Goal: Information Seeking & Learning: Find specific fact

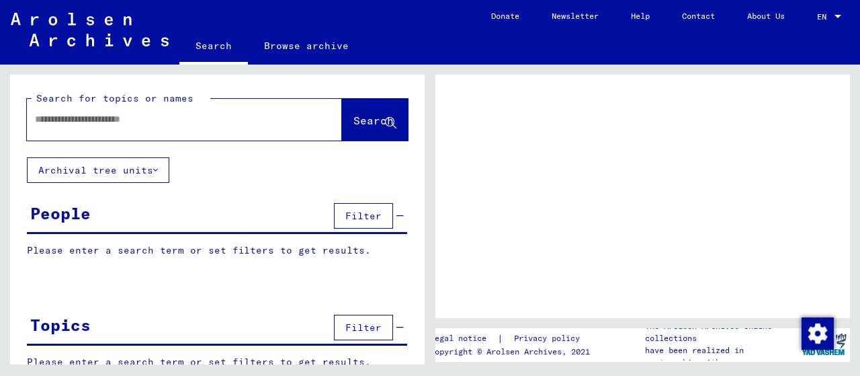
click at [126, 124] on input "text" at bounding box center [172, 119] width 275 height 14
type input "*********"
click at [376, 120] on span "Search" at bounding box center [374, 120] width 40 height 13
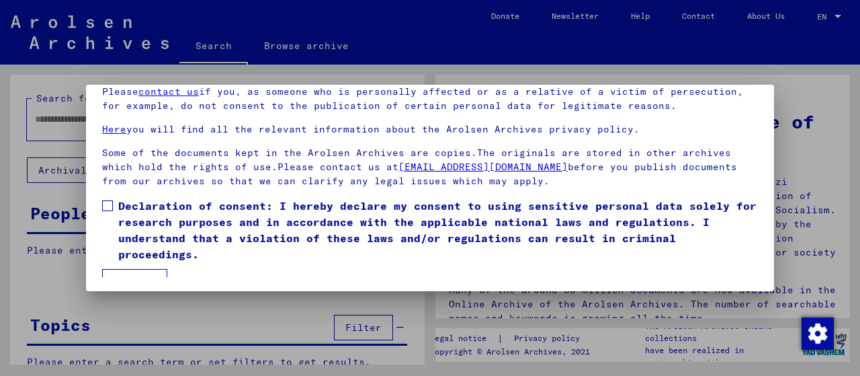
scroll to position [105, 0]
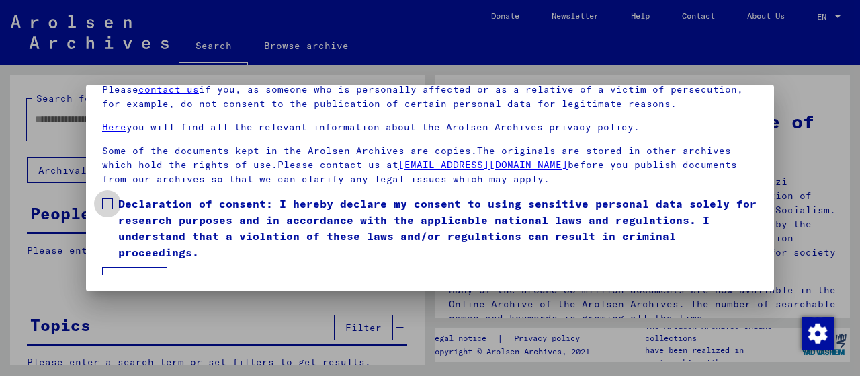
click at [105, 204] on span at bounding box center [107, 203] width 11 height 11
click at [128, 267] on button "I agree" at bounding box center [134, 280] width 65 height 26
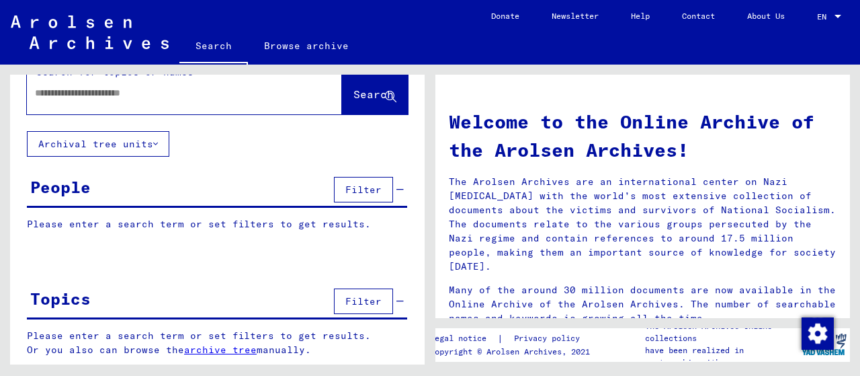
scroll to position [0, 0]
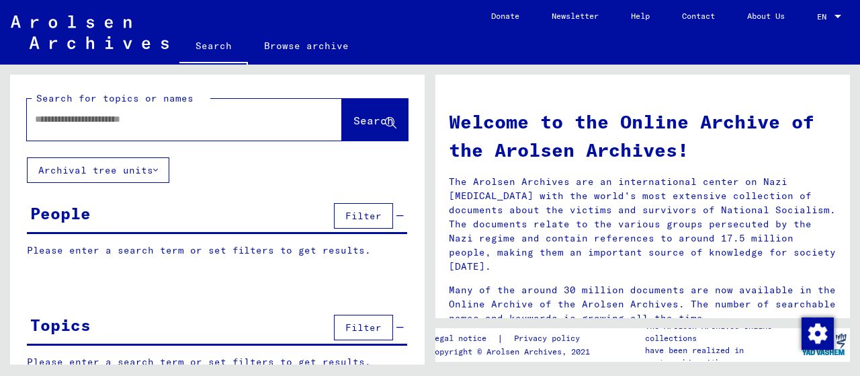
click at [177, 120] on input "text" at bounding box center [168, 119] width 267 height 14
type input "*********"
click at [349, 130] on button "Search" at bounding box center [375, 120] width 66 height 42
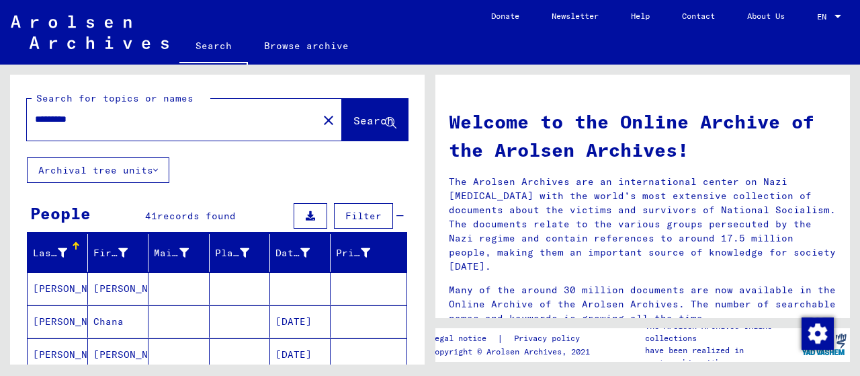
click at [99, 313] on mat-cell "Chana" at bounding box center [118, 321] width 60 height 32
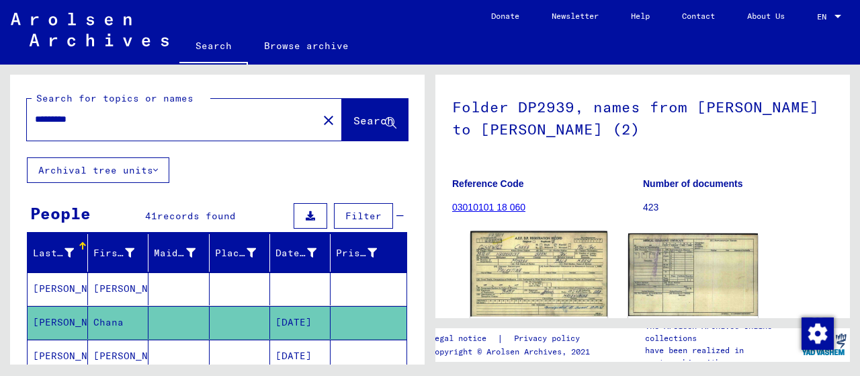
scroll to position [140, 0]
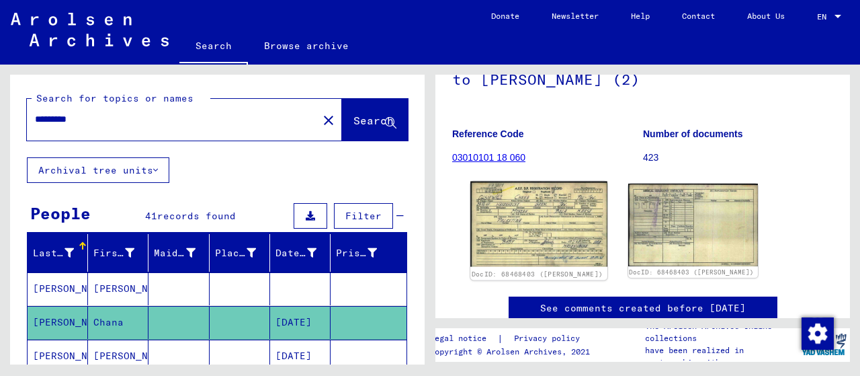
click at [530, 224] on img at bounding box center [538, 223] width 136 height 85
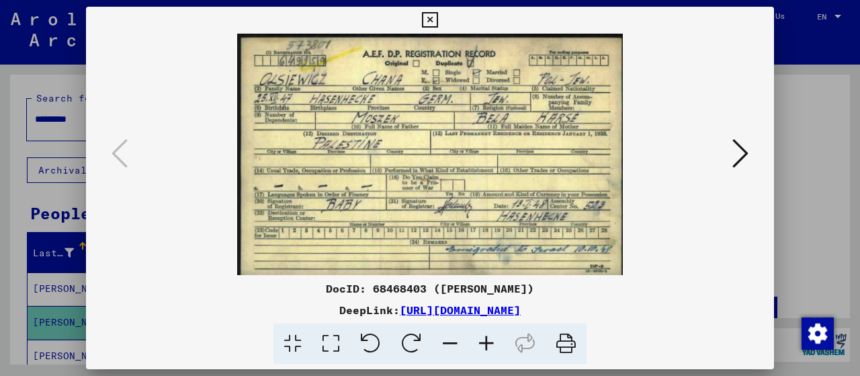
click at [739, 157] on icon at bounding box center [741, 153] width 16 height 32
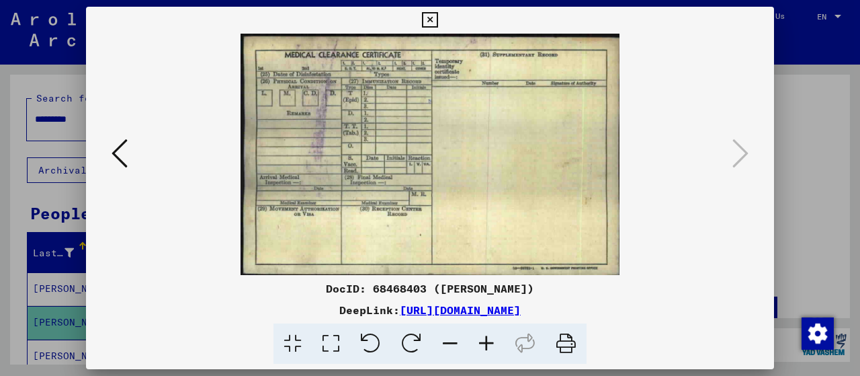
click at [124, 149] on icon at bounding box center [120, 153] width 16 height 32
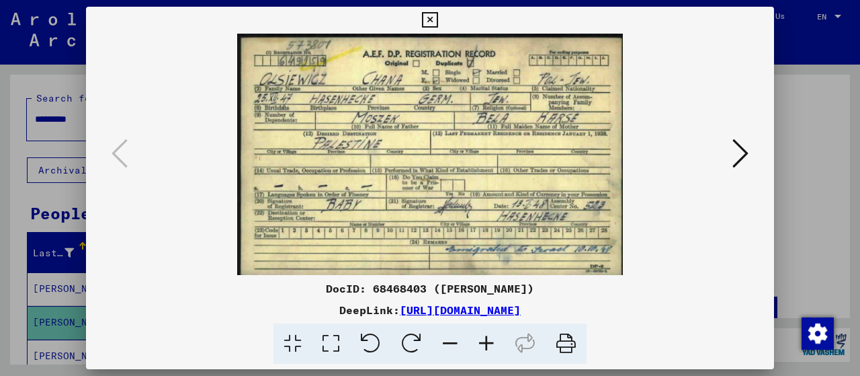
click at [438, 22] on icon at bounding box center [429, 20] width 15 height 16
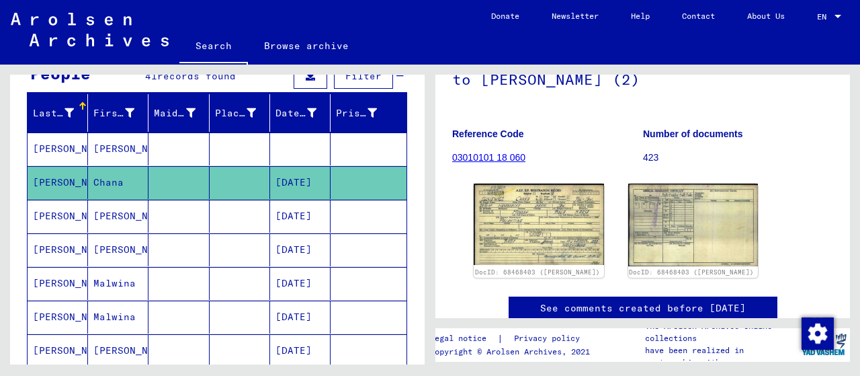
click at [99, 274] on mat-cell "Malwina" at bounding box center [118, 283] width 60 height 33
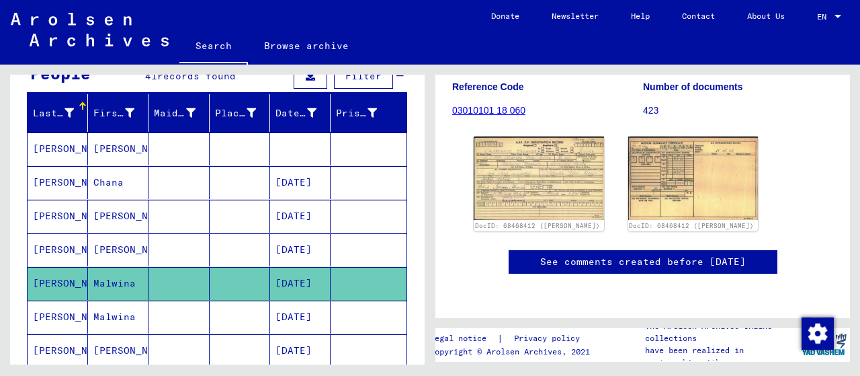
scroll to position [210, 0]
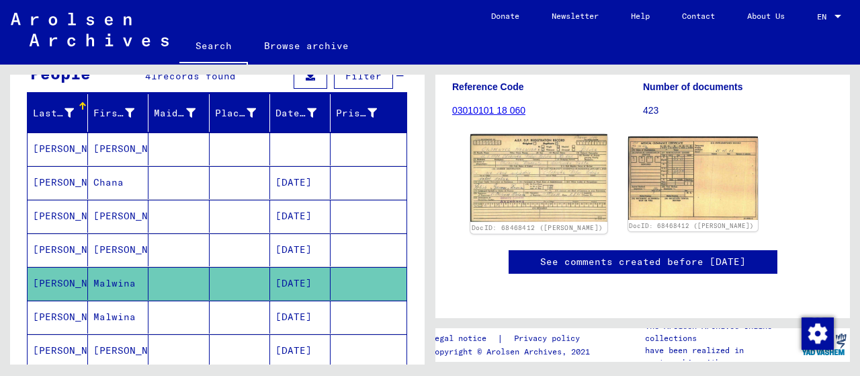
click at [502, 169] on img at bounding box center [538, 177] width 136 height 87
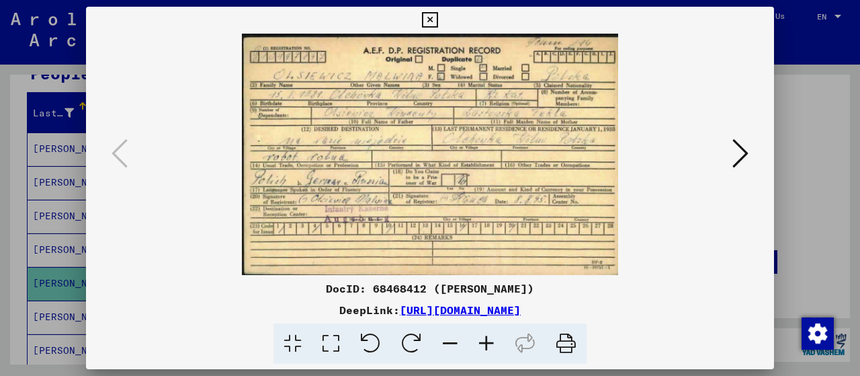
click at [438, 22] on icon at bounding box center [429, 20] width 15 height 16
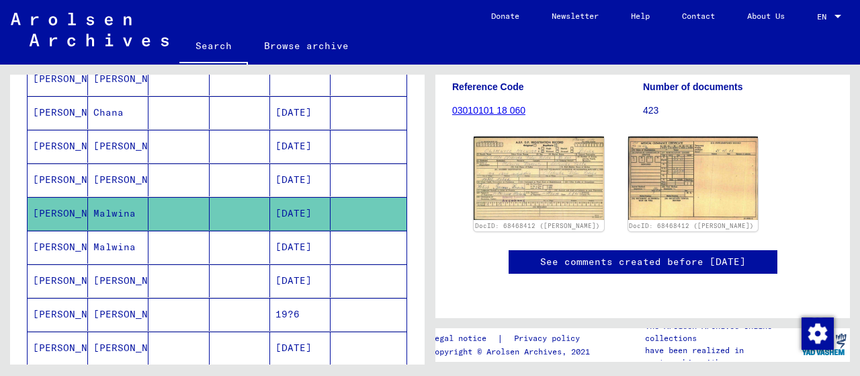
click at [154, 275] on mat-cell at bounding box center [179, 280] width 60 height 33
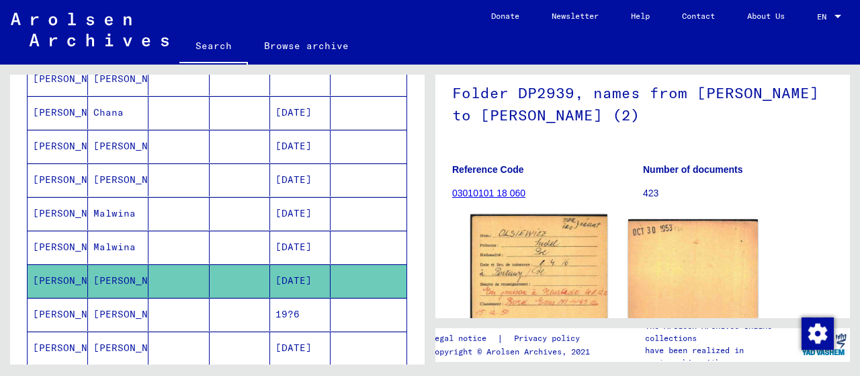
scroll to position [210, 0]
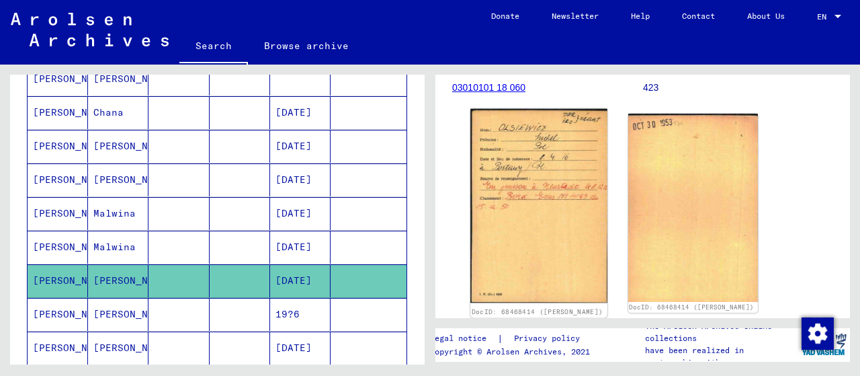
click at [554, 179] on img at bounding box center [538, 206] width 136 height 194
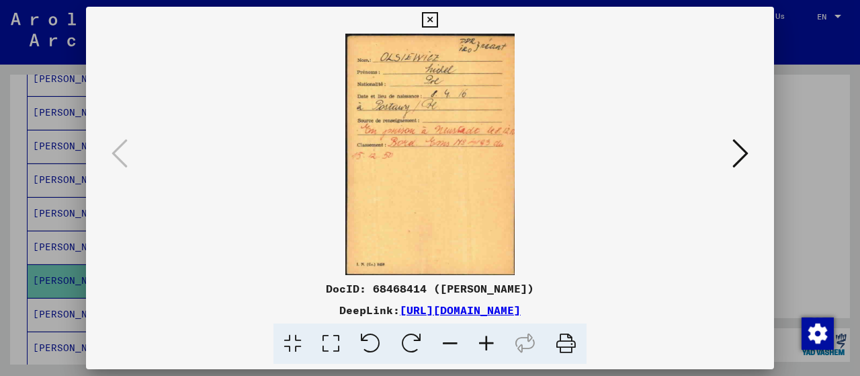
click at [735, 154] on icon at bounding box center [741, 153] width 16 height 32
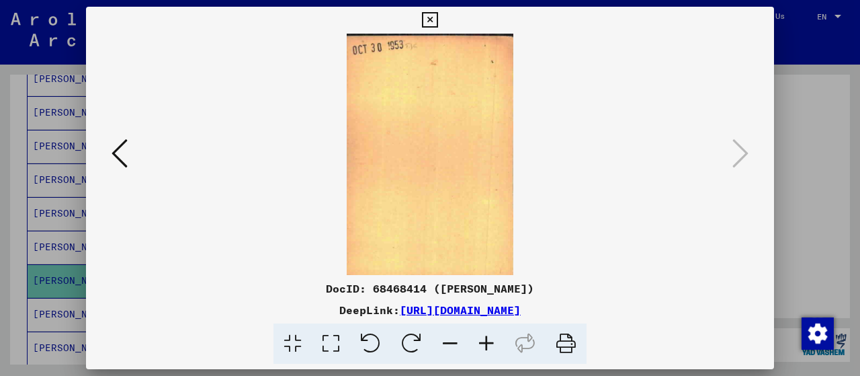
click at [438, 21] on icon at bounding box center [429, 20] width 15 height 16
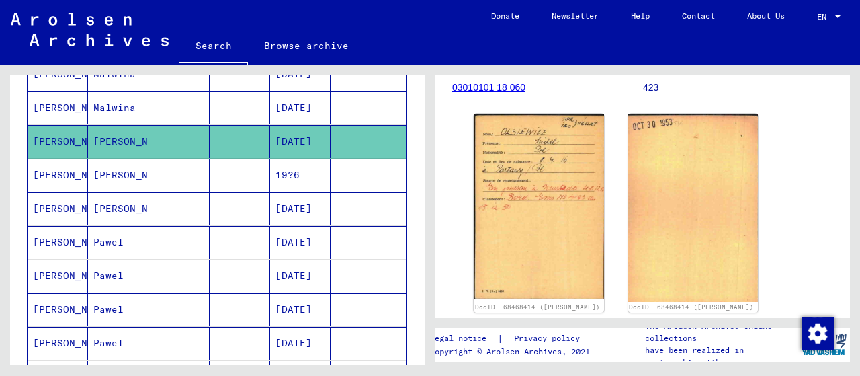
scroll to position [349, 0]
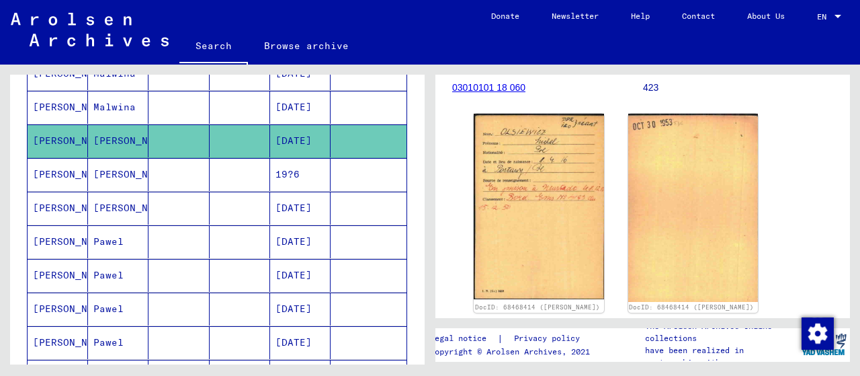
click at [65, 236] on mat-cell "OLSIEWICZ" at bounding box center [58, 241] width 60 height 33
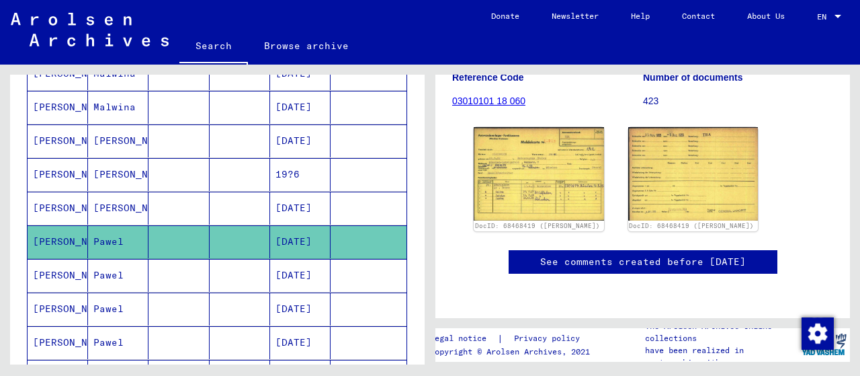
scroll to position [210, 0]
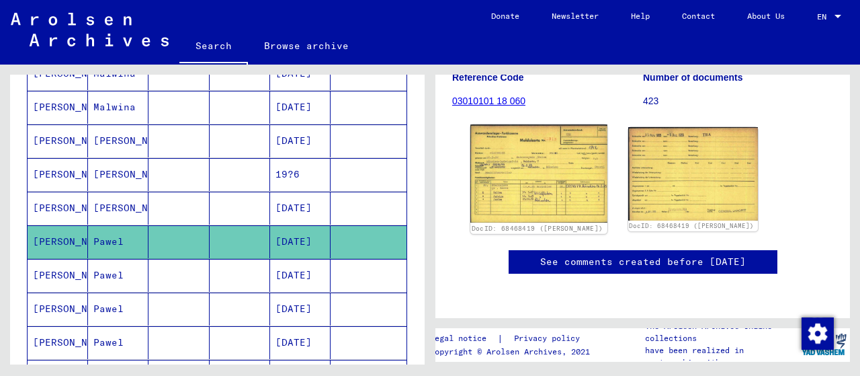
click at [555, 169] on img at bounding box center [538, 172] width 136 height 97
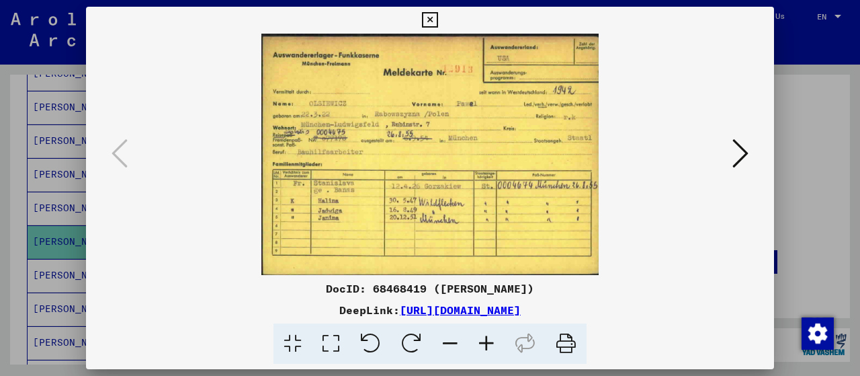
click at [486, 339] on icon at bounding box center [486, 343] width 36 height 41
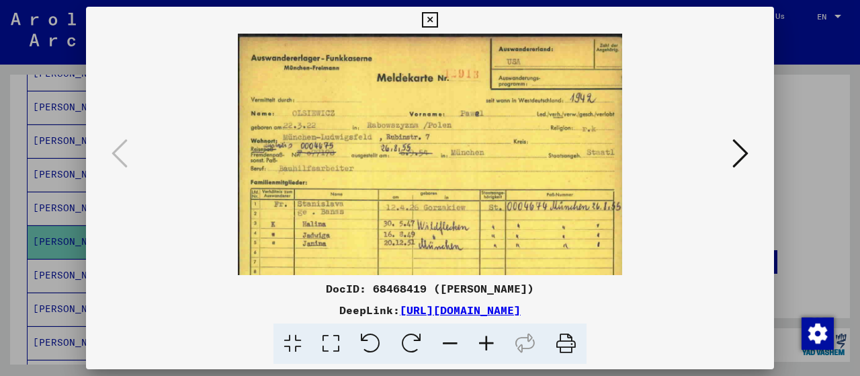
click at [486, 339] on icon at bounding box center [486, 343] width 36 height 41
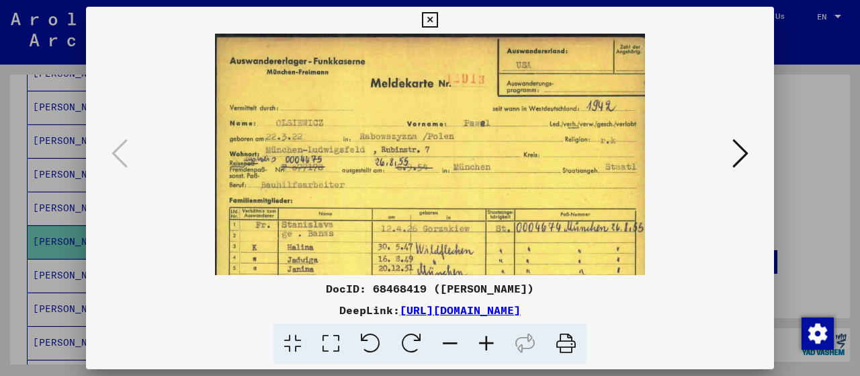
click at [452, 343] on icon at bounding box center [450, 343] width 36 height 41
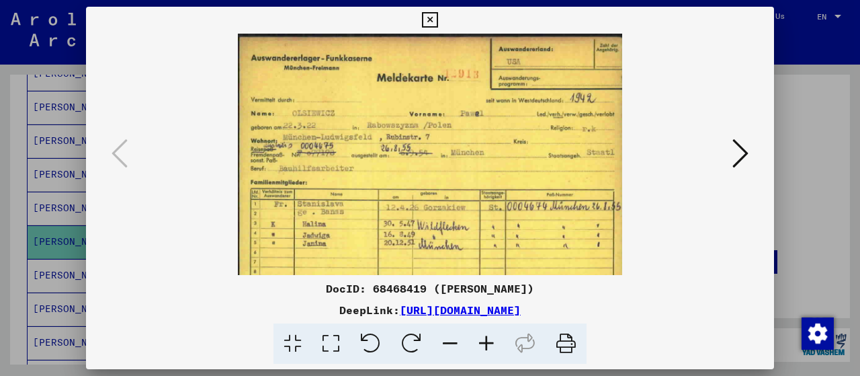
click at [739, 149] on icon at bounding box center [741, 153] width 16 height 32
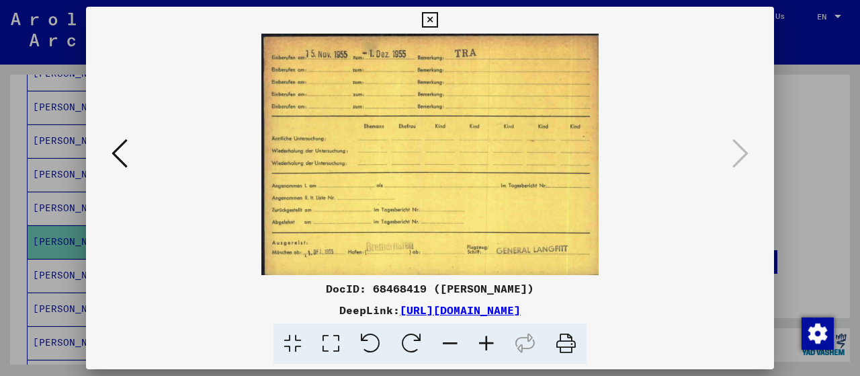
click at [438, 21] on icon at bounding box center [429, 20] width 15 height 16
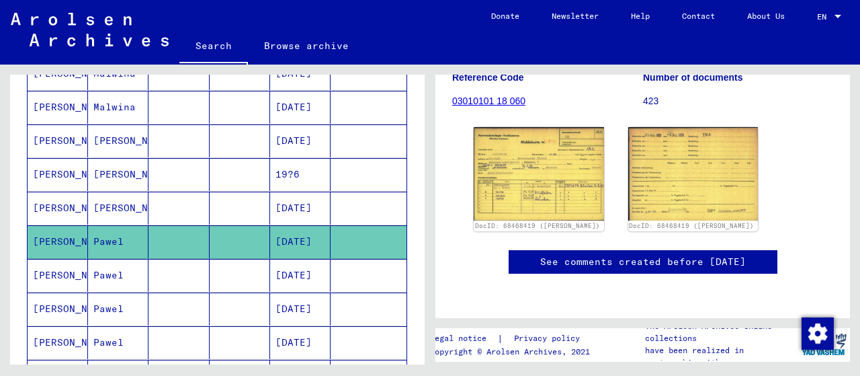
click at [95, 268] on mat-cell "Pawel" at bounding box center [118, 275] width 60 height 33
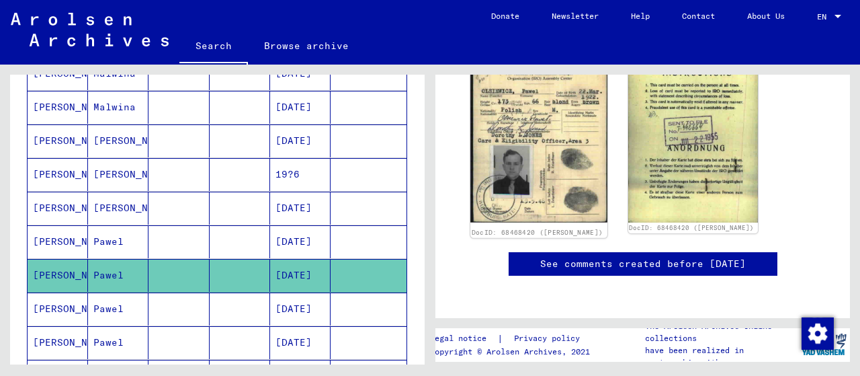
scroll to position [280, 0]
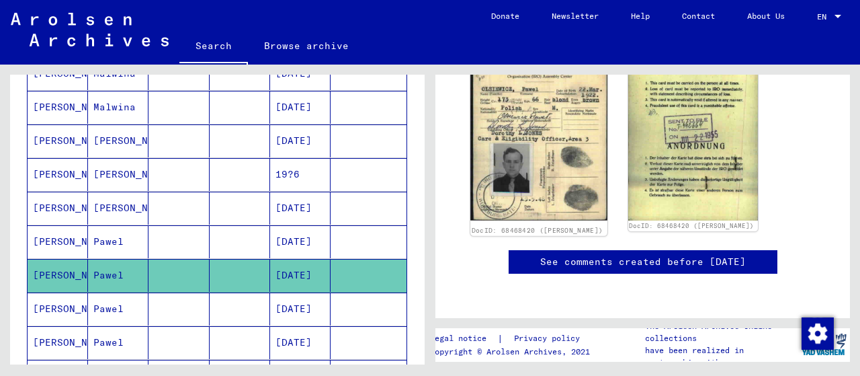
click at [524, 132] on img at bounding box center [538, 131] width 136 height 177
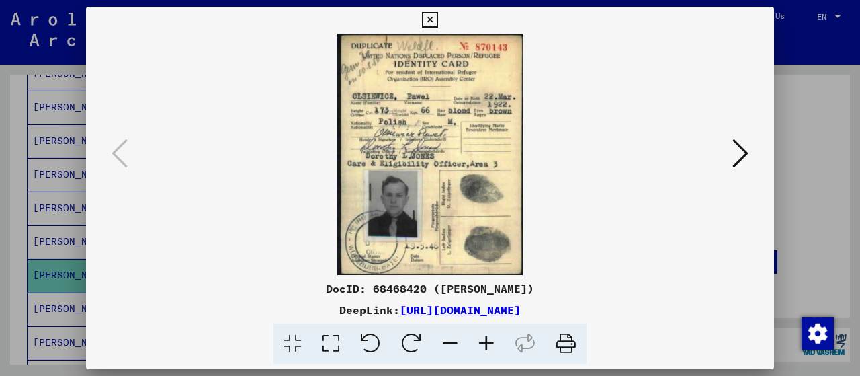
click at [438, 18] on icon at bounding box center [429, 20] width 15 height 16
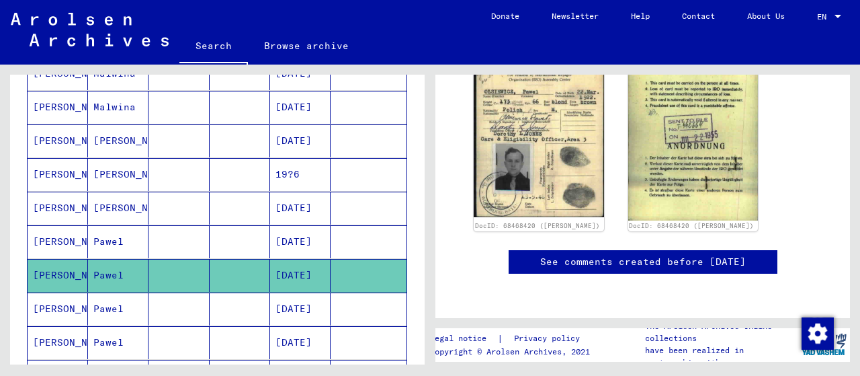
click at [118, 296] on mat-cell "Pawel" at bounding box center [118, 308] width 60 height 33
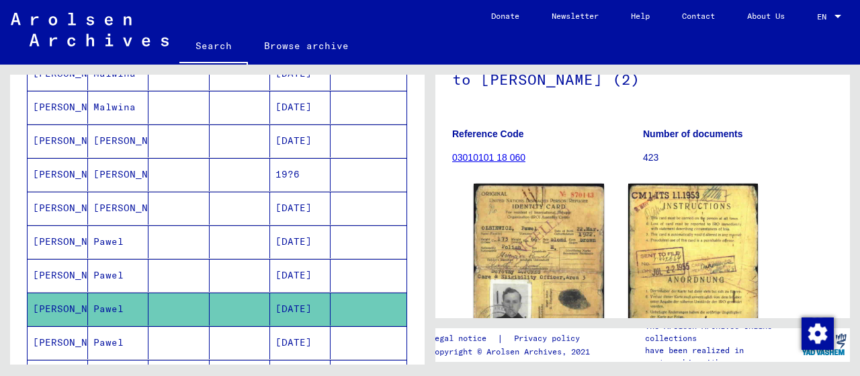
scroll to position [210, 0]
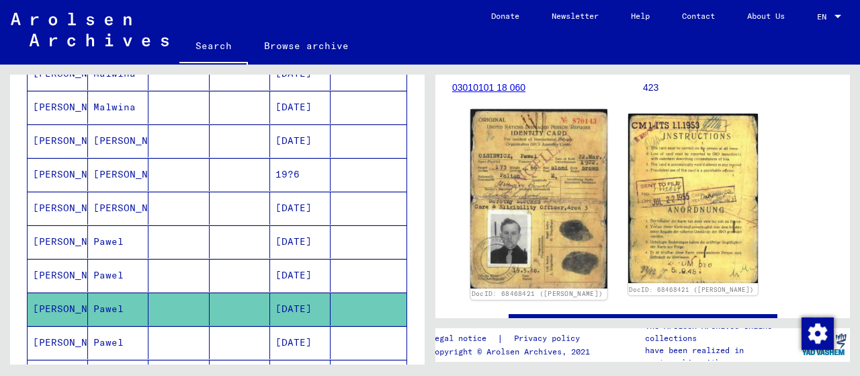
click at [518, 197] on img at bounding box center [538, 198] width 136 height 179
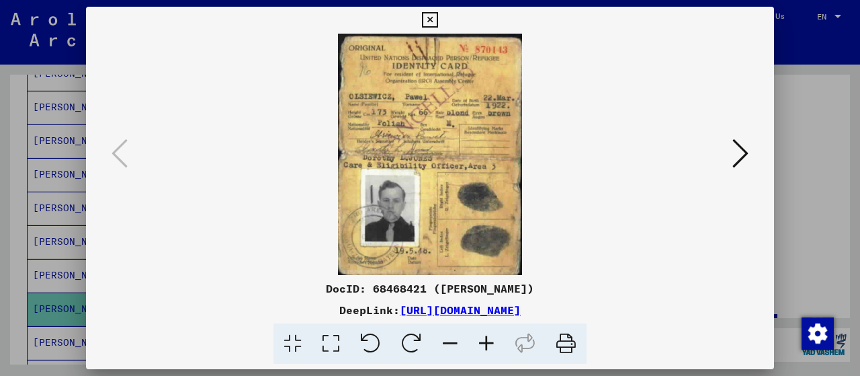
click at [733, 157] on button at bounding box center [741, 154] width 24 height 38
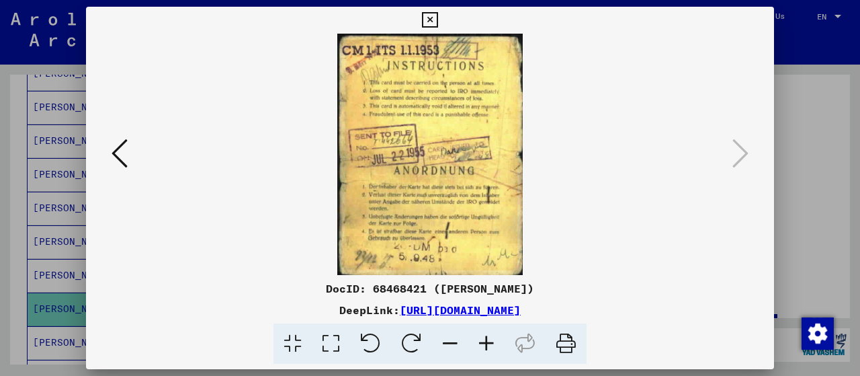
click at [112, 142] on icon at bounding box center [120, 153] width 16 height 32
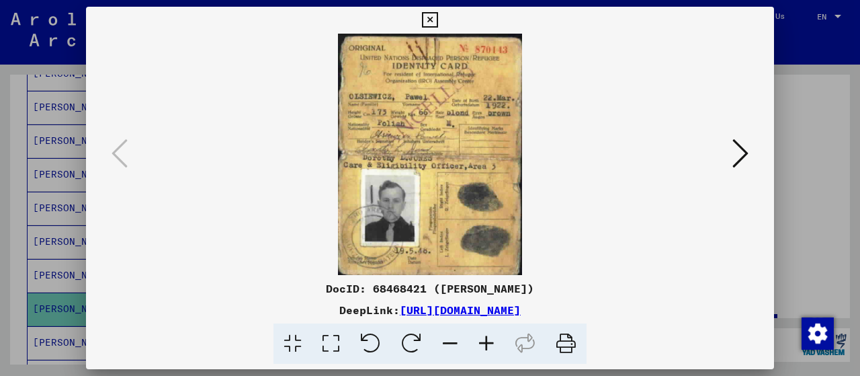
click at [438, 17] on icon at bounding box center [429, 20] width 15 height 16
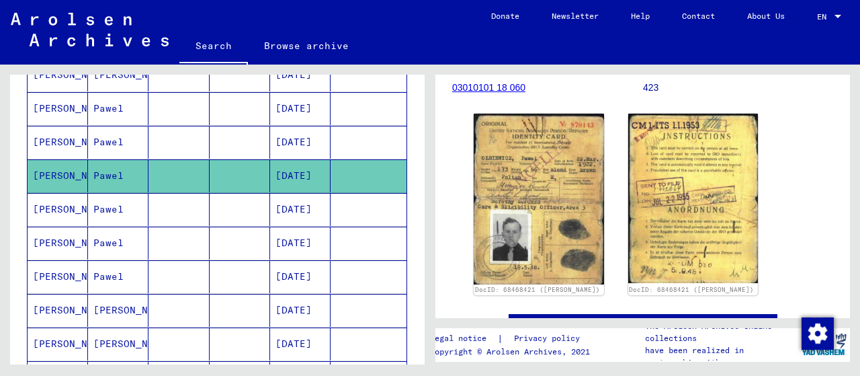
scroll to position [489, 0]
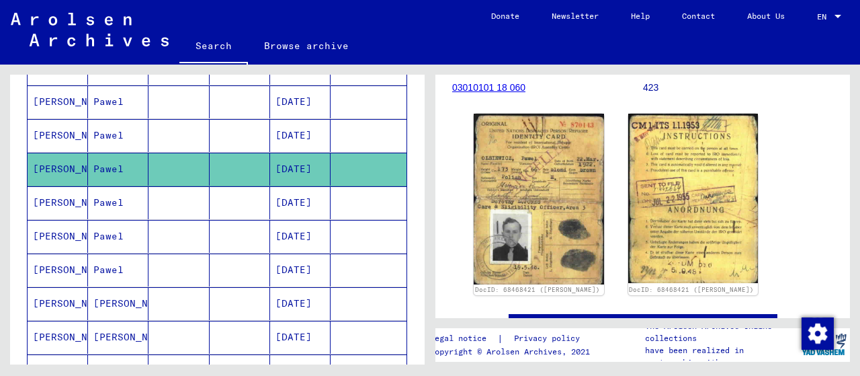
click at [106, 192] on mat-cell "Pawel" at bounding box center [118, 202] width 60 height 33
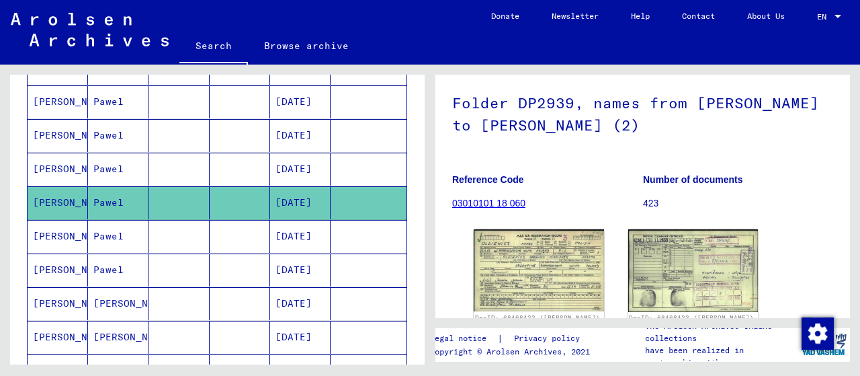
scroll to position [140, 0]
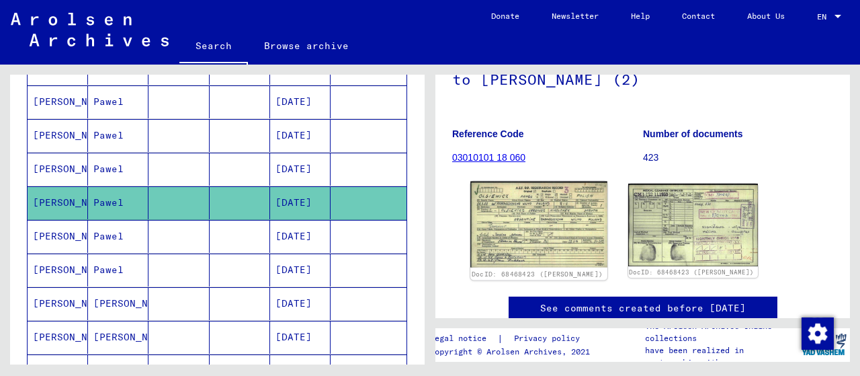
click at [546, 255] on img at bounding box center [538, 224] width 136 height 86
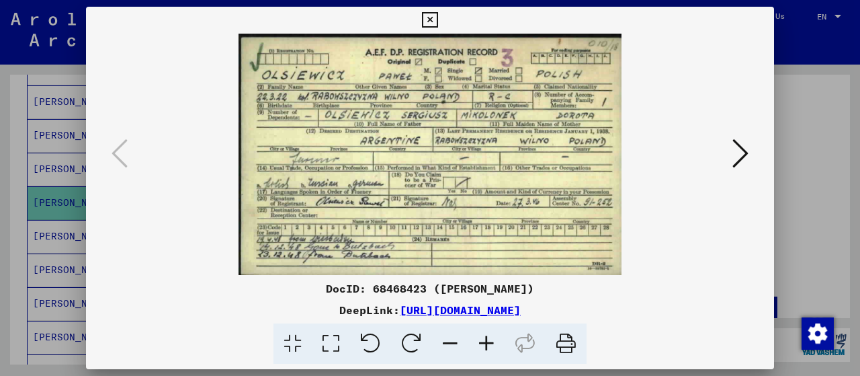
click at [752, 148] on button at bounding box center [741, 154] width 24 height 38
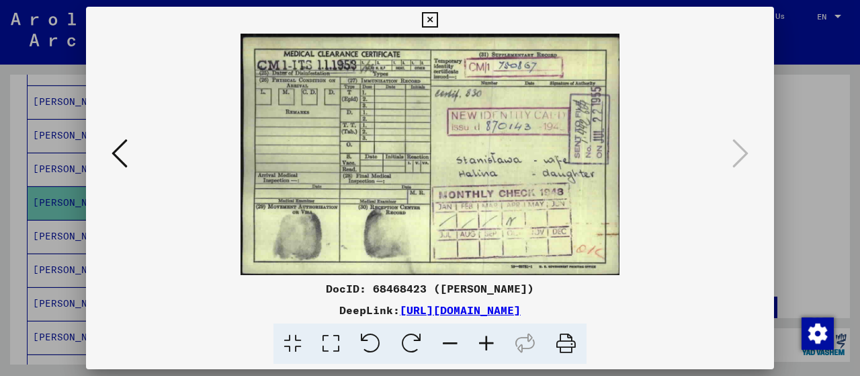
click at [121, 143] on icon at bounding box center [120, 153] width 16 height 32
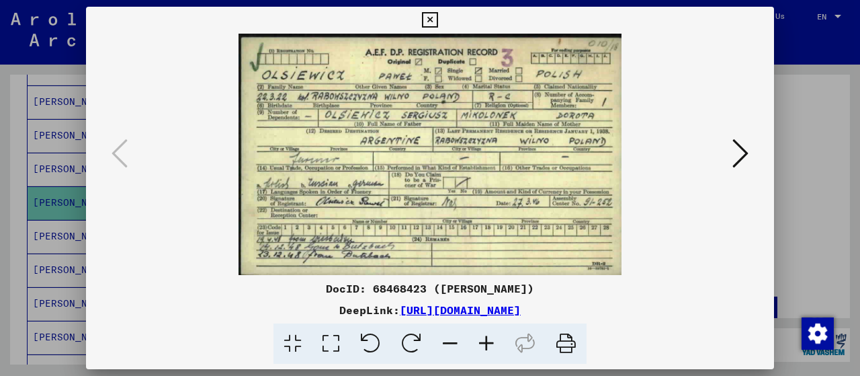
click at [438, 21] on icon at bounding box center [429, 20] width 15 height 16
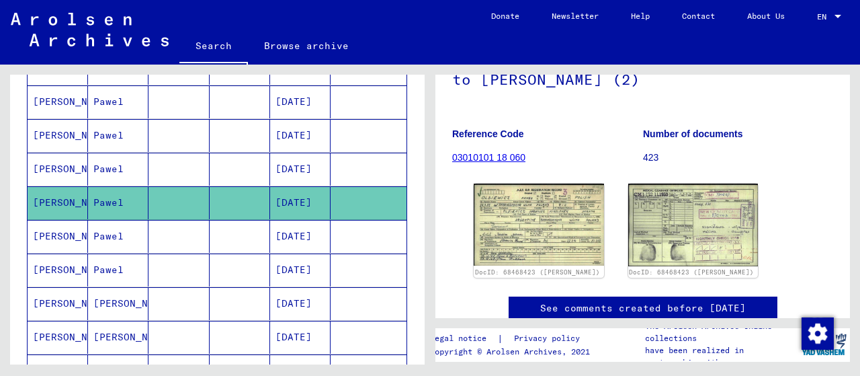
click at [85, 229] on mat-cell "OLSIEWICZ" at bounding box center [58, 236] width 60 height 33
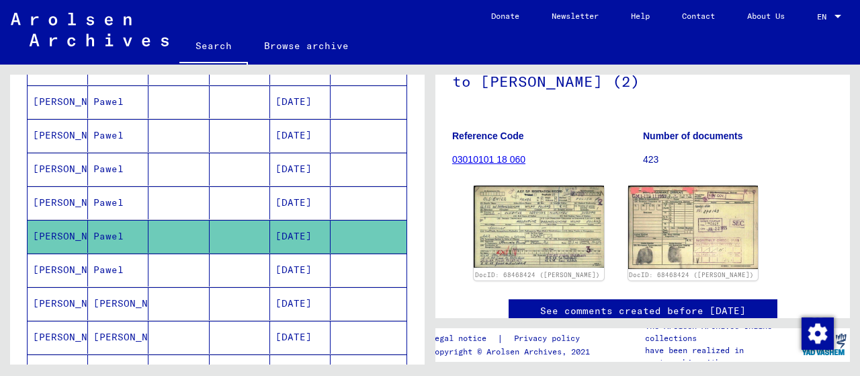
scroll to position [210, 0]
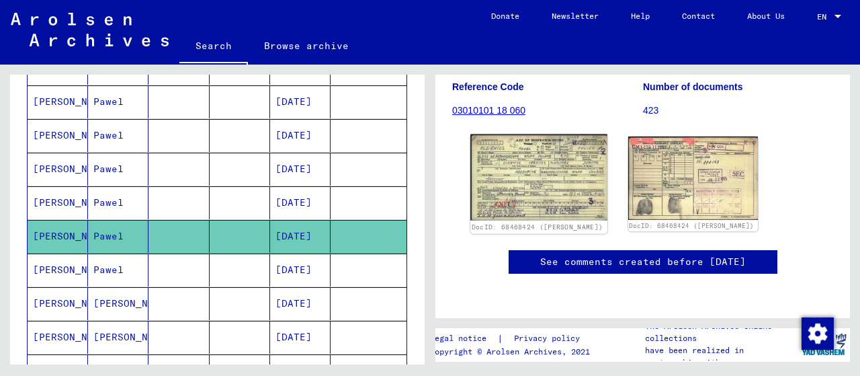
click at [510, 167] on img at bounding box center [538, 177] width 136 height 86
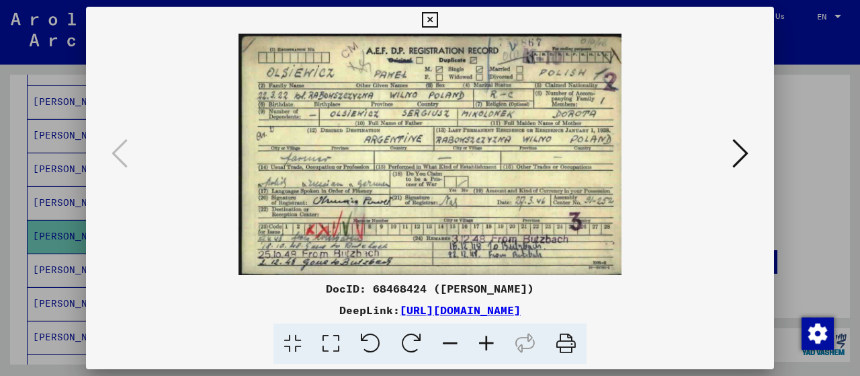
click at [728, 158] on img at bounding box center [430, 154] width 597 height 241
click at [737, 160] on icon at bounding box center [741, 153] width 16 height 32
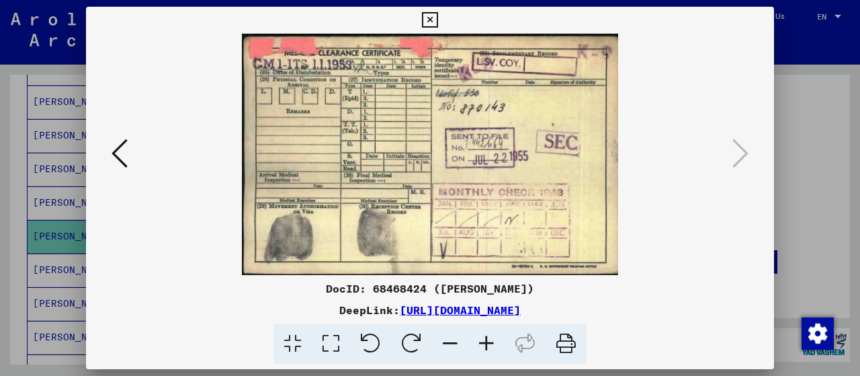
click at [442, 15] on button at bounding box center [430, 20] width 24 height 27
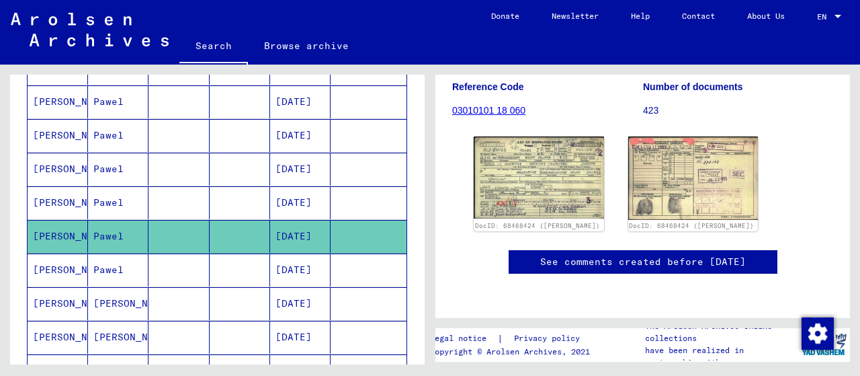
click at [117, 261] on mat-cell "Pawel" at bounding box center [118, 269] width 60 height 33
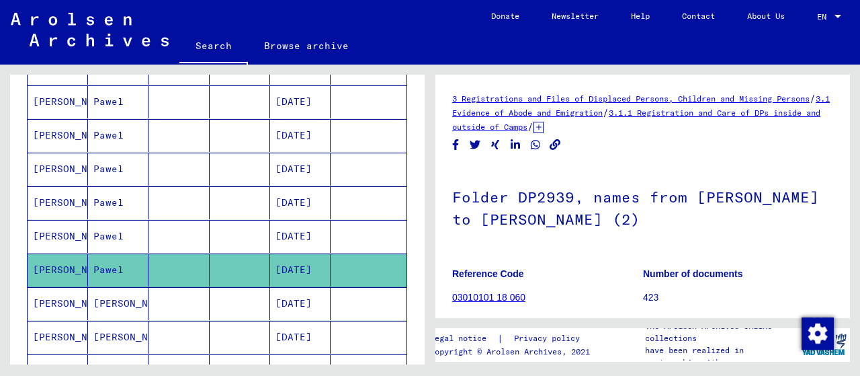
scroll to position [140, 0]
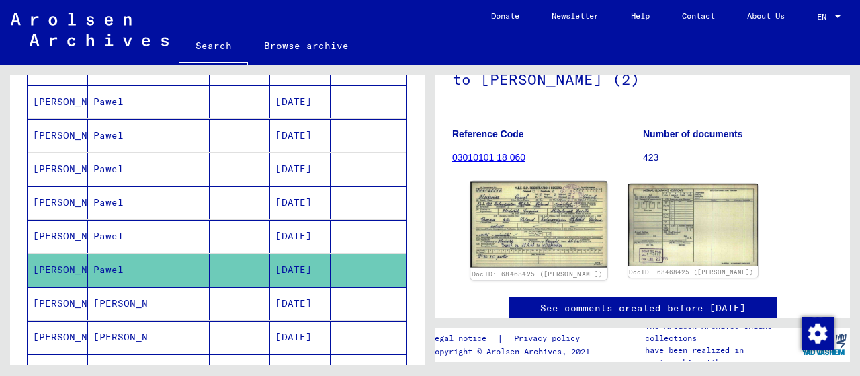
click at [530, 230] on img at bounding box center [538, 224] width 136 height 86
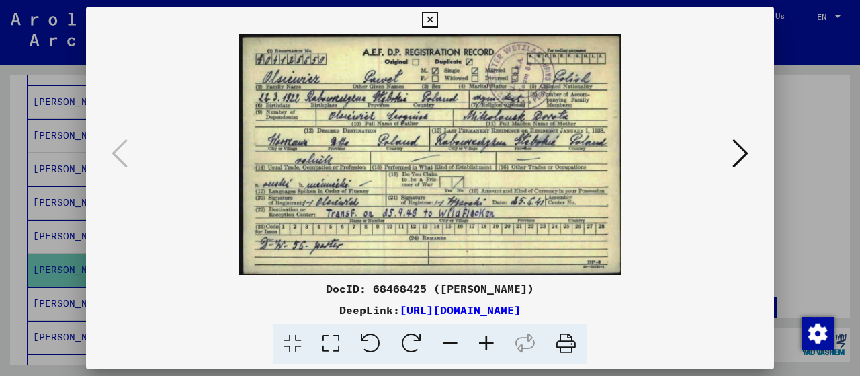
click at [733, 163] on button at bounding box center [741, 154] width 24 height 38
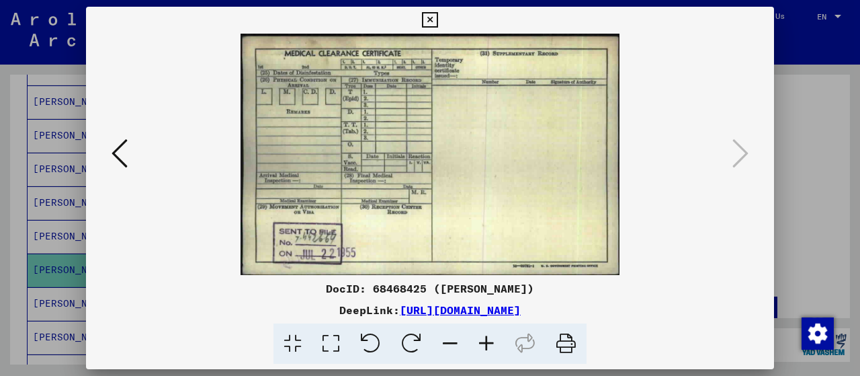
click at [438, 15] on icon at bounding box center [429, 20] width 15 height 16
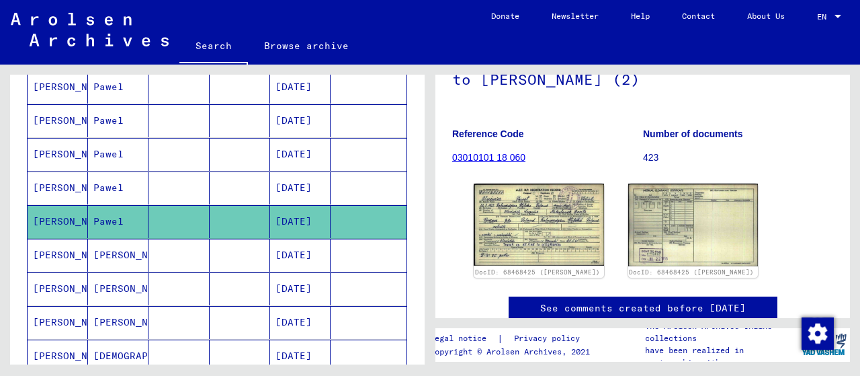
scroll to position [559, 0]
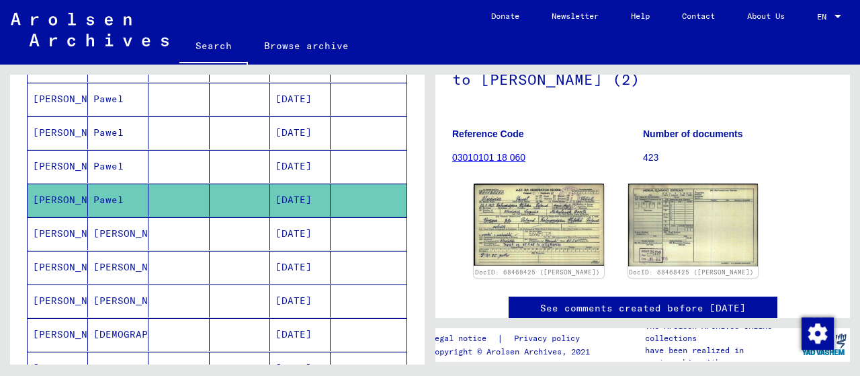
click at [124, 225] on mat-cell "Stanislaw" at bounding box center [118, 233] width 60 height 33
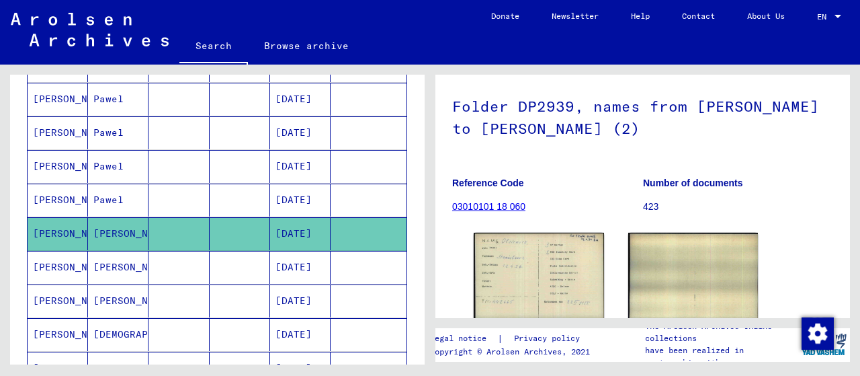
scroll to position [140, 0]
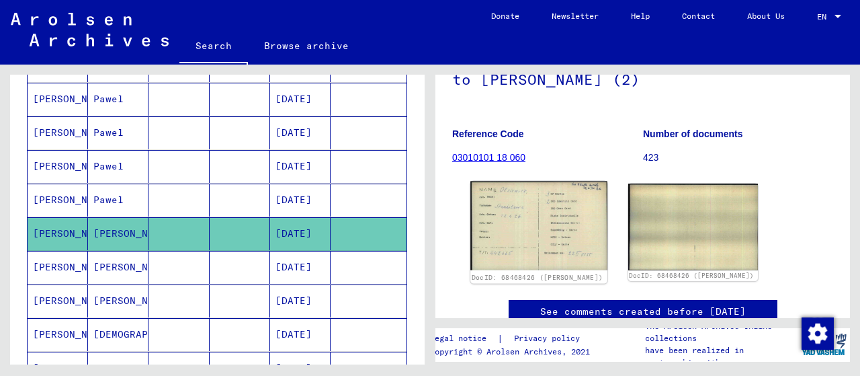
click at [520, 231] on img at bounding box center [538, 225] width 136 height 89
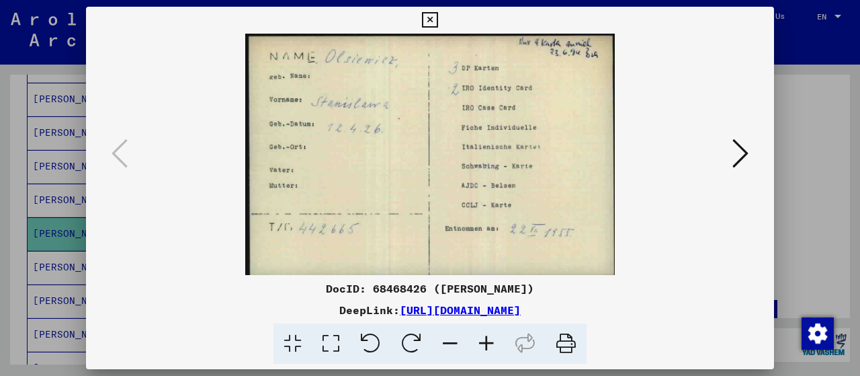
click at [733, 163] on button at bounding box center [741, 154] width 24 height 38
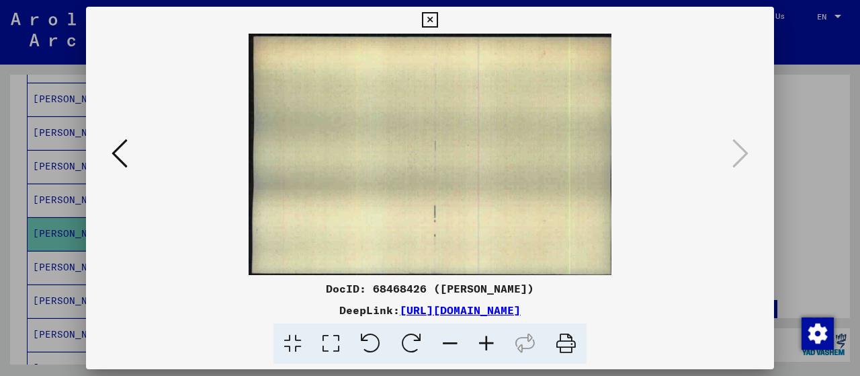
click at [438, 21] on icon at bounding box center [429, 20] width 15 height 16
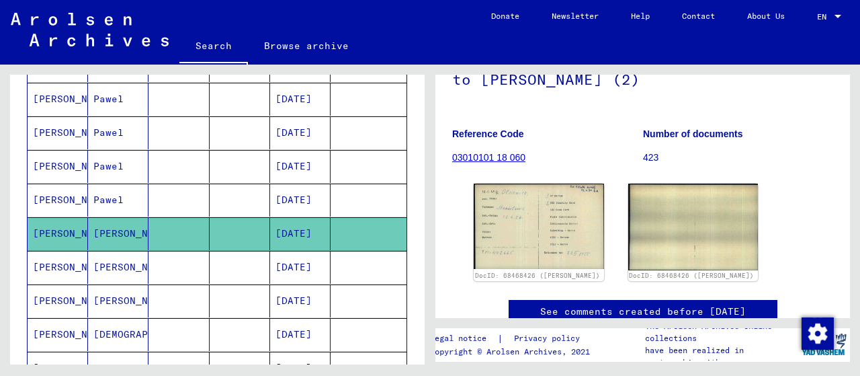
click at [138, 259] on mat-cell "Stanislaw" at bounding box center [118, 267] width 60 height 33
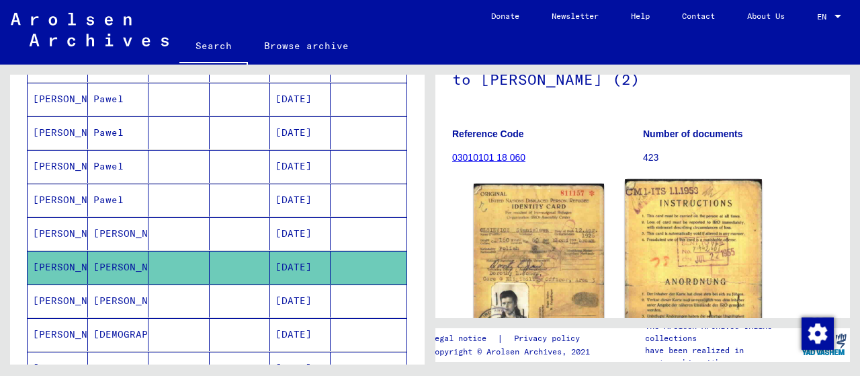
scroll to position [210, 0]
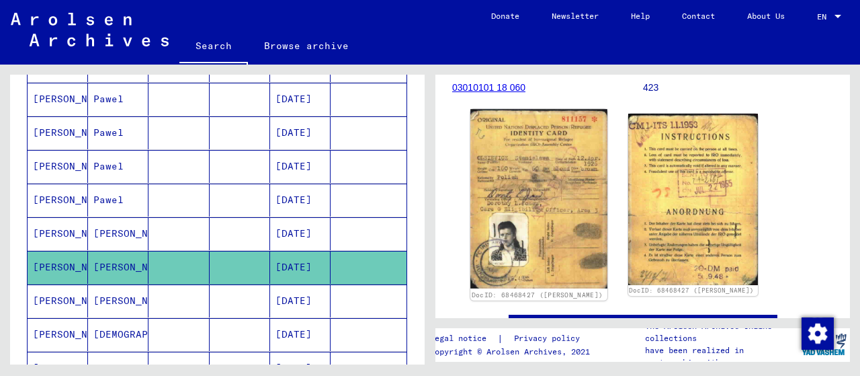
click at [556, 200] on img at bounding box center [538, 198] width 136 height 179
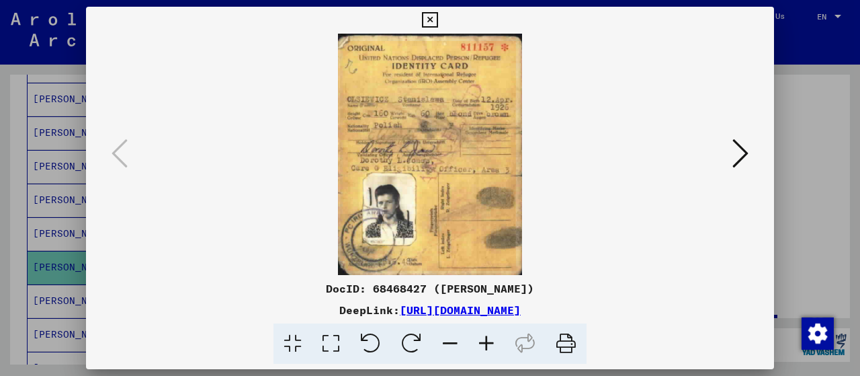
click at [438, 14] on icon at bounding box center [429, 20] width 15 height 16
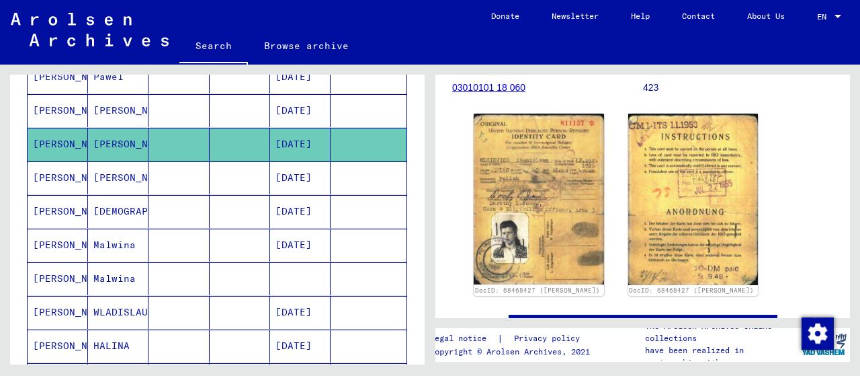
scroll to position [699, 0]
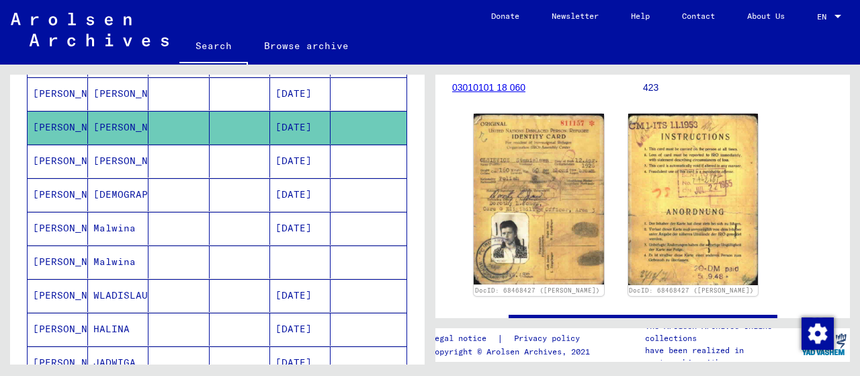
click at [125, 153] on mat-cell "Stanislawa" at bounding box center [118, 160] width 60 height 33
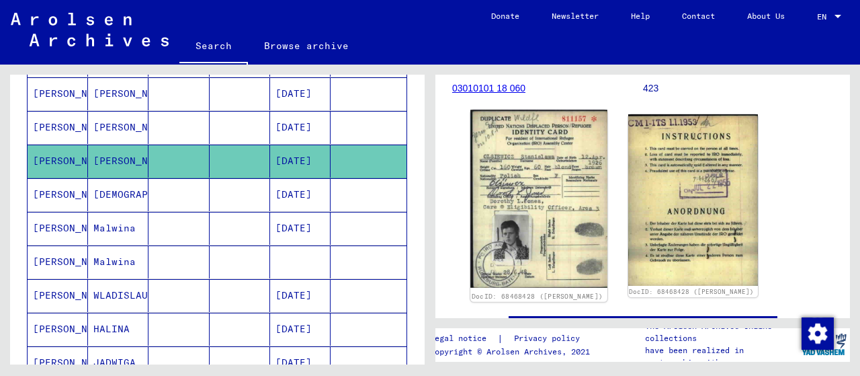
scroll to position [210, 0]
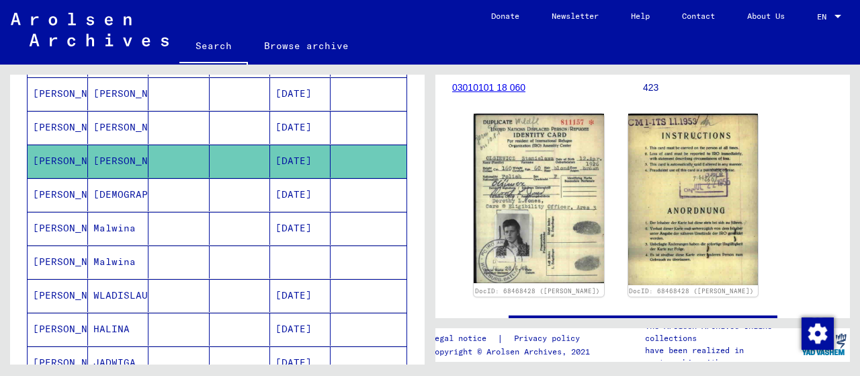
click at [127, 186] on mat-cell "Slanislawa" at bounding box center [118, 194] width 60 height 33
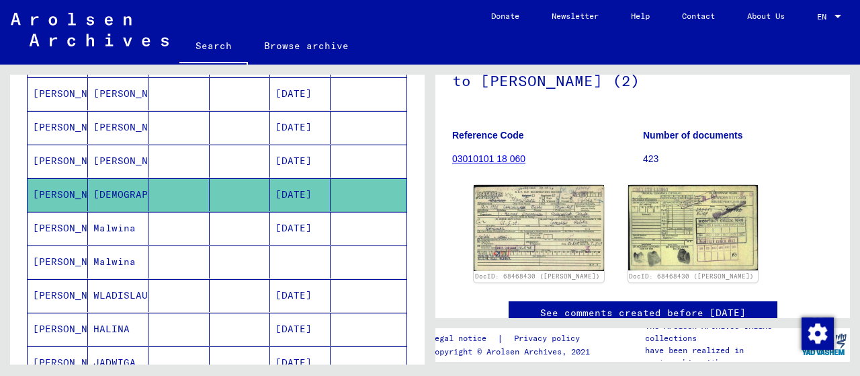
scroll to position [140, 0]
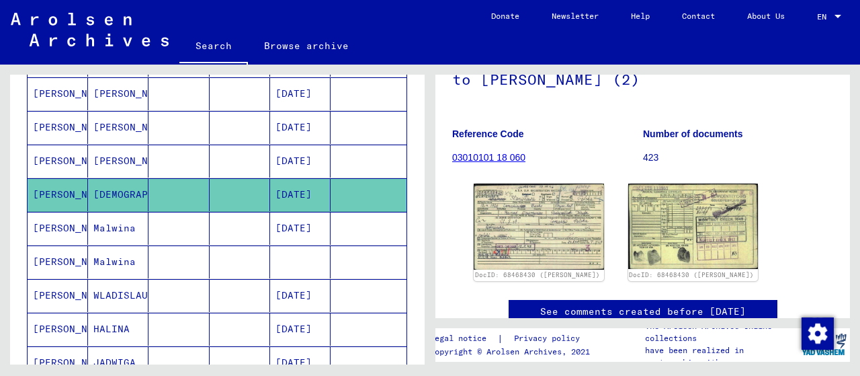
click at [101, 214] on mat-cell "Malwina" at bounding box center [118, 228] width 60 height 33
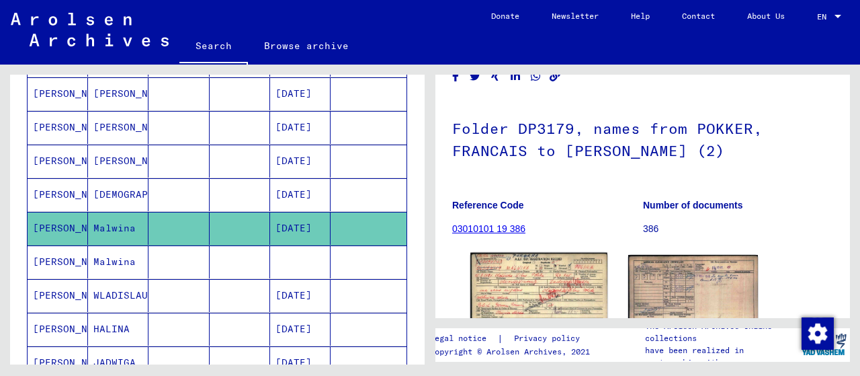
scroll to position [140, 0]
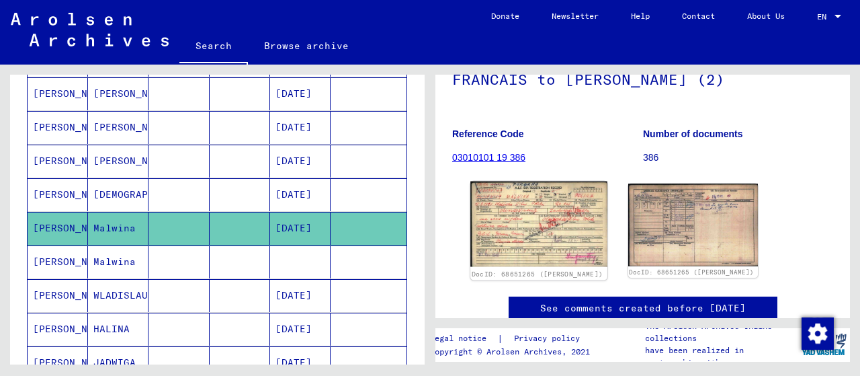
click at [556, 232] on img at bounding box center [538, 223] width 136 height 85
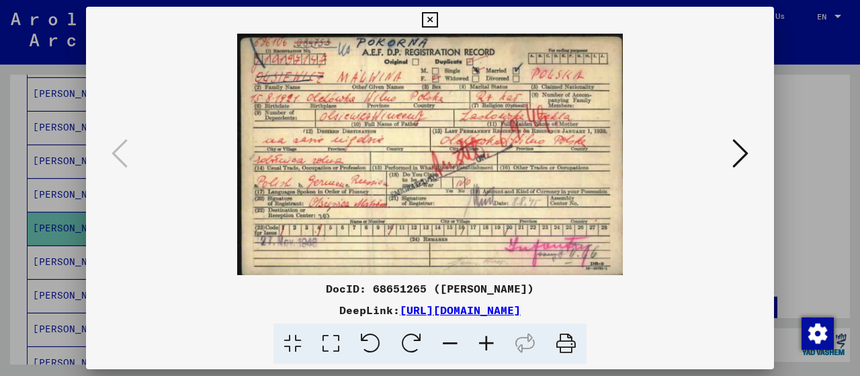
click at [735, 169] on icon at bounding box center [741, 153] width 16 height 32
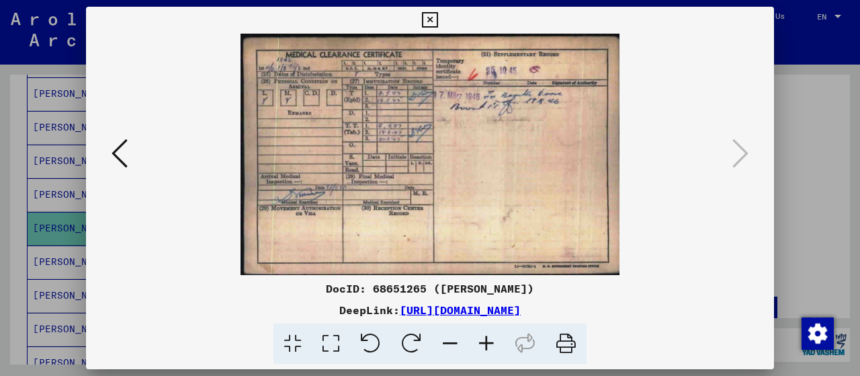
click at [438, 24] on icon at bounding box center [429, 20] width 15 height 16
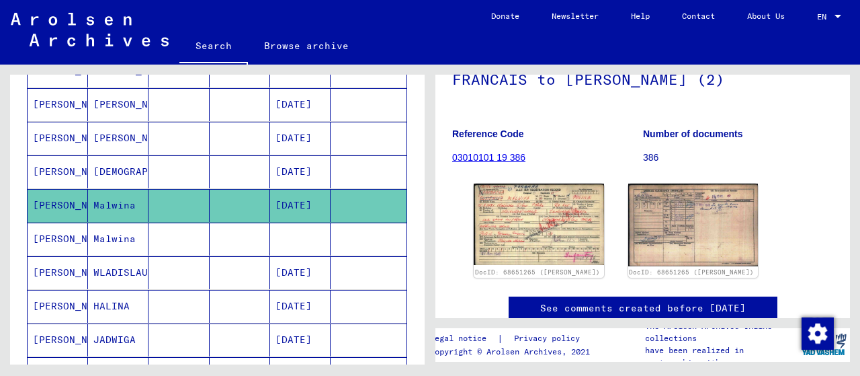
scroll to position [839, 0]
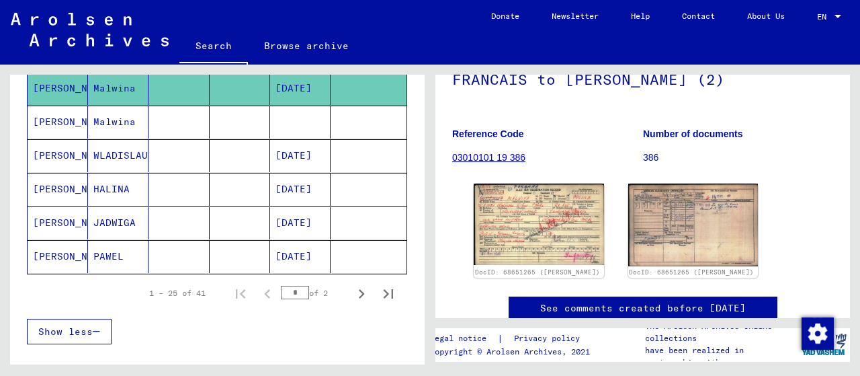
click at [144, 112] on mat-cell "Malwina" at bounding box center [118, 122] width 60 height 33
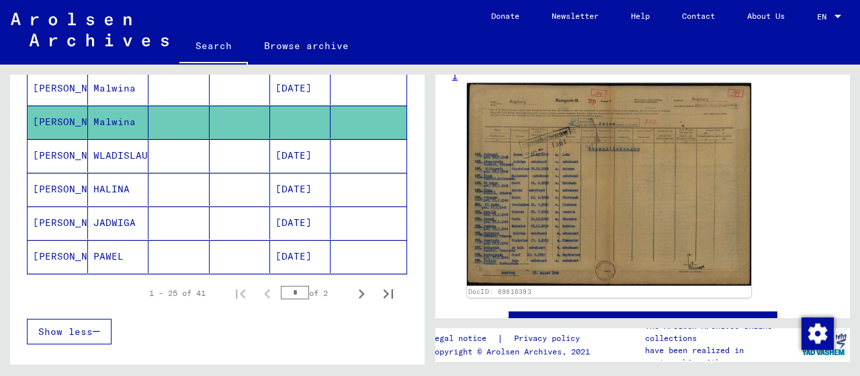
scroll to position [280, 0]
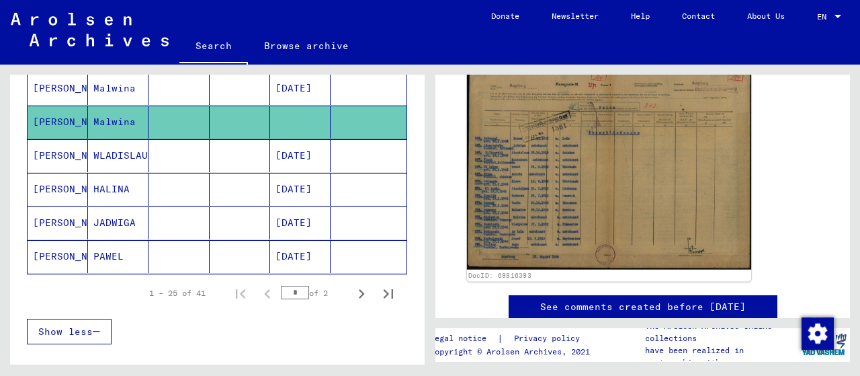
click at [671, 167] on img at bounding box center [609, 168] width 284 height 203
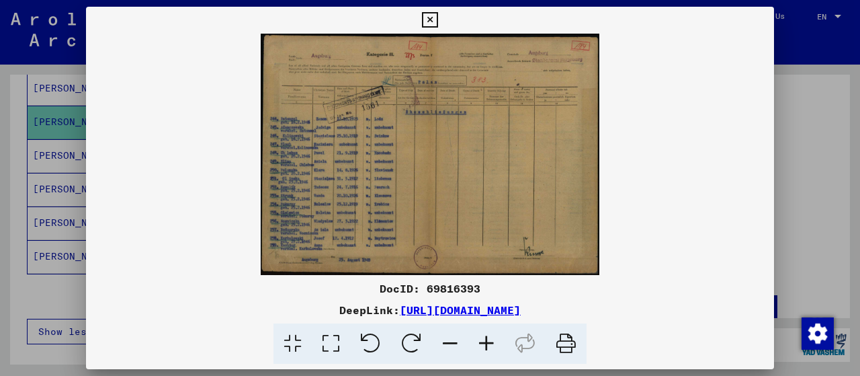
click at [491, 345] on icon at bounding box center [486, 343] width 36 height 41
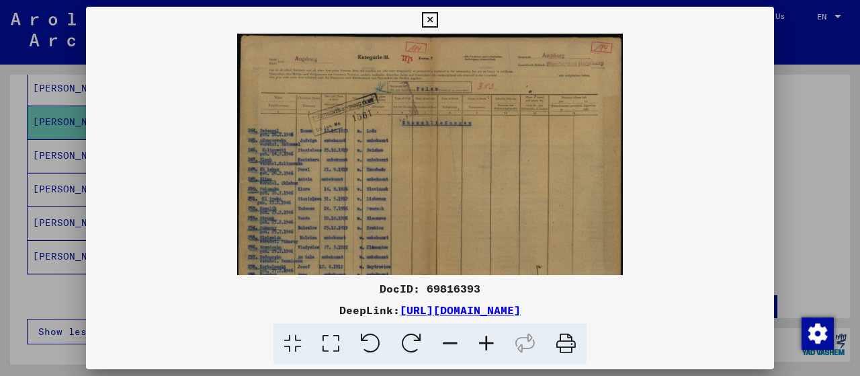
click at [491, 340] on icon at bounding box center [486, 343] width 36 height 41
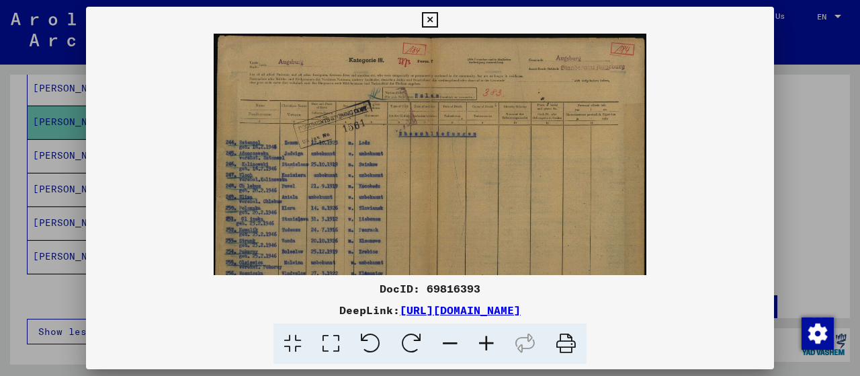
click at [491, 340] on icon at bounding box center [486, 343] width 36 height 41
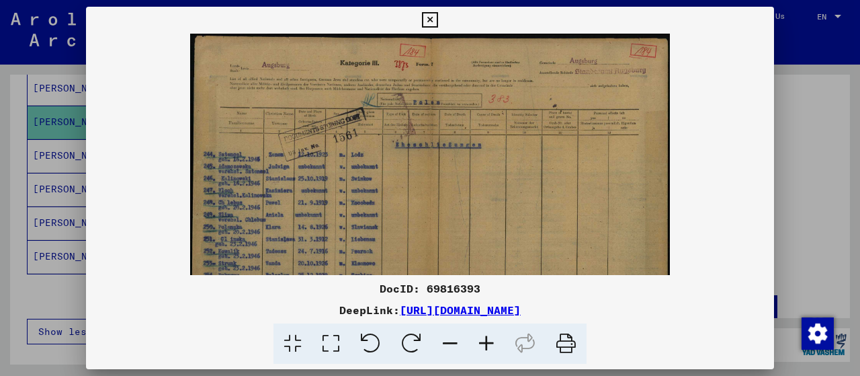
click at [491, 340] on icon at bounding box center [486, 343] width 36 height 41
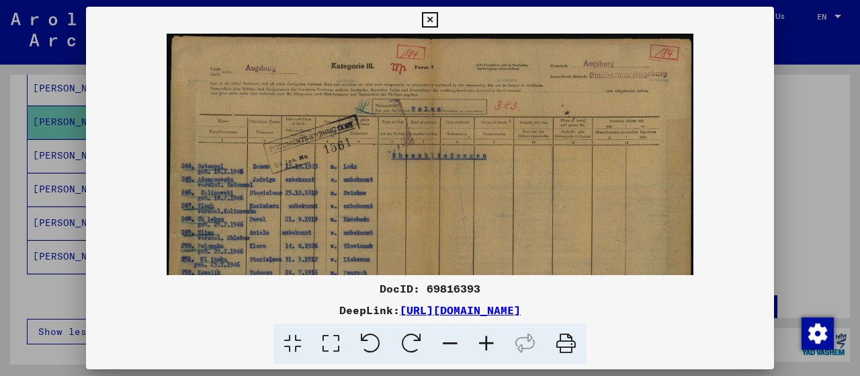
click at [491, 340] on icon at bounding box center [486, 343] width 36 height 41
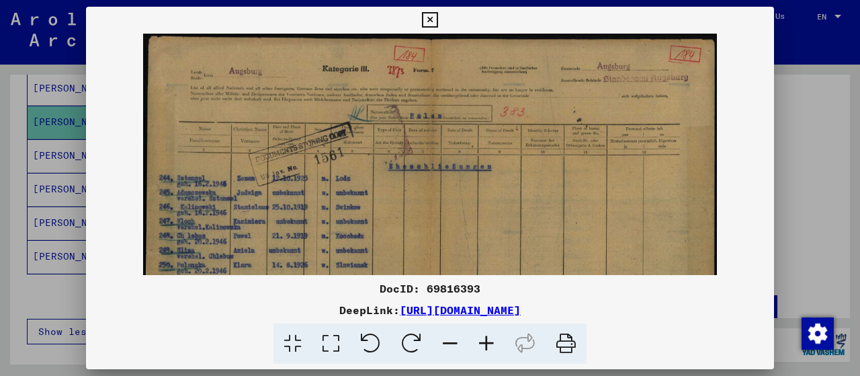
click at [490, 339] on icon at bounding box center [486, 343] width 36 height 41
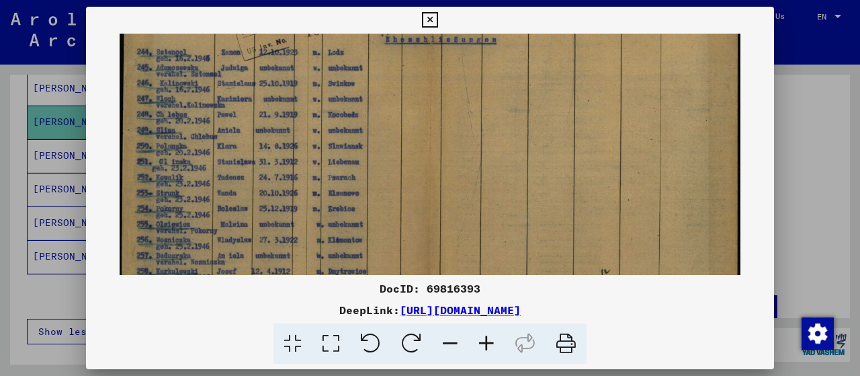
scroll to position [161, 0]
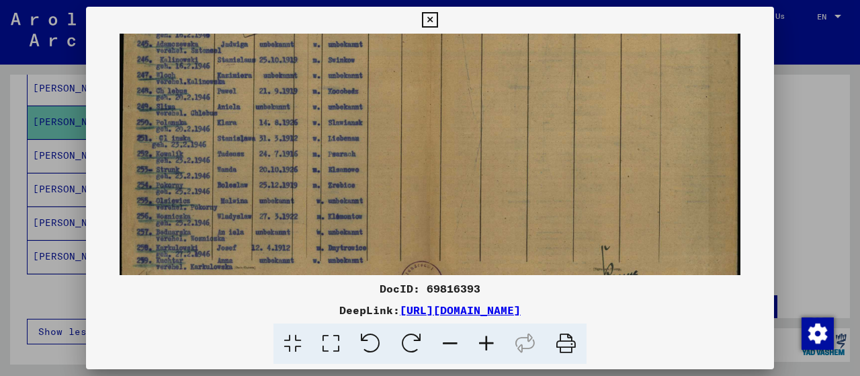
drag, startPoint x: 549, startPoint y: 163, endPoint x: 563, endPoint y: 5, distance: 158.5
click at [563, 5] on div "DocID: 69816393 DeepLink: https://collections.arolsen-archives.org/en/document/…" at bounding box center [430, 188] width 860 height 376
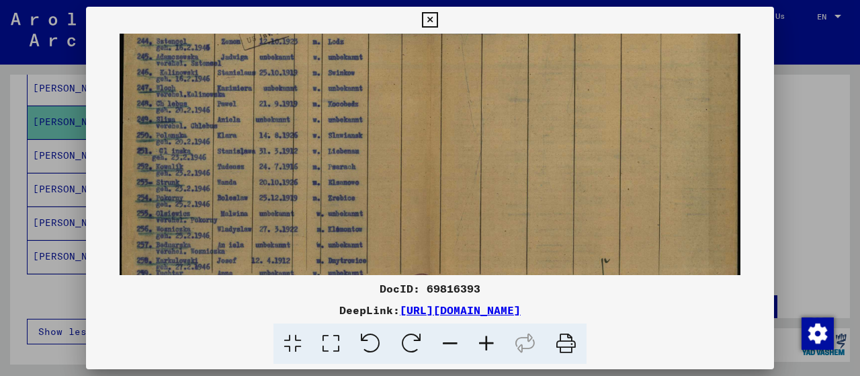
scroll to position [169, 0]
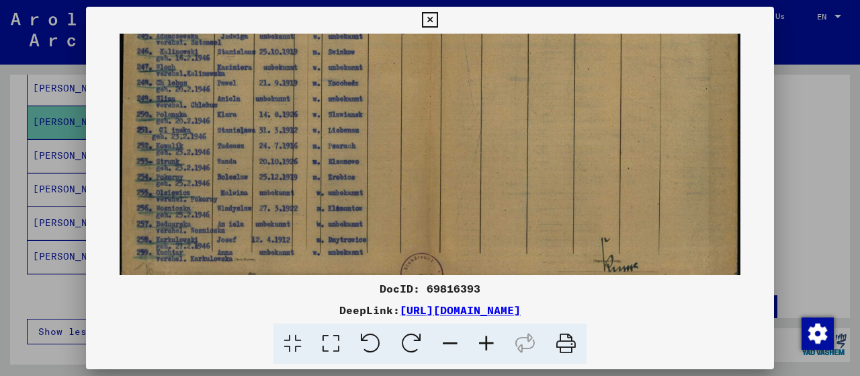
drag, startPoint x: 519, startPoint y: 179, endPoint x: 591, endPoint y: 241, distance: 95.3
click at [591, 241] on img at bounding box center [431, 85] width 622 height 443
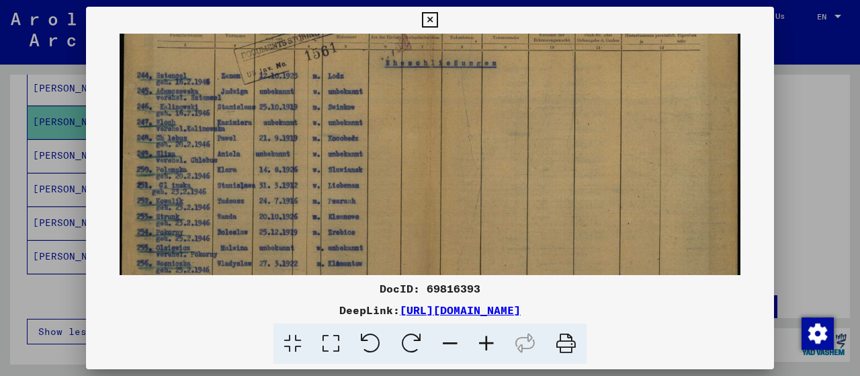
scroll to position [122, 0]
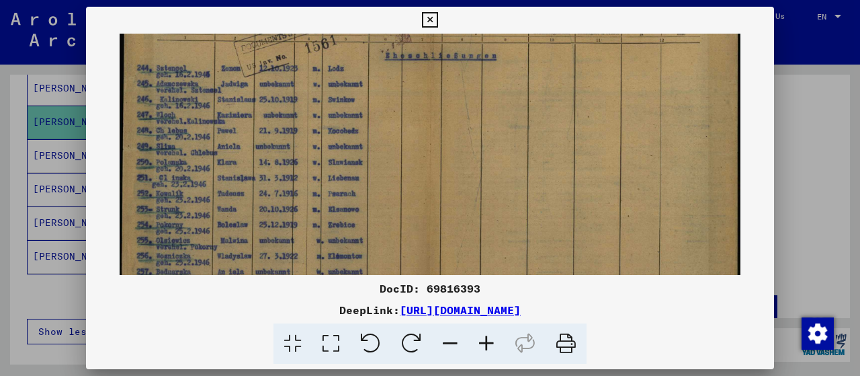
drag, startPoint x: 451, startPoint y: 192, endPoint x: 486, endPoint y: 249, distance: 66.4
click at [486, 249] on img at bounding box center [431, 133] width 622 height 443
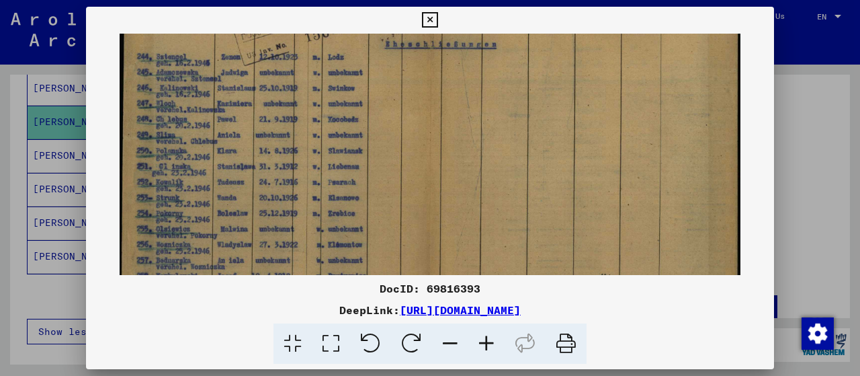
scroll to position [168, 0]
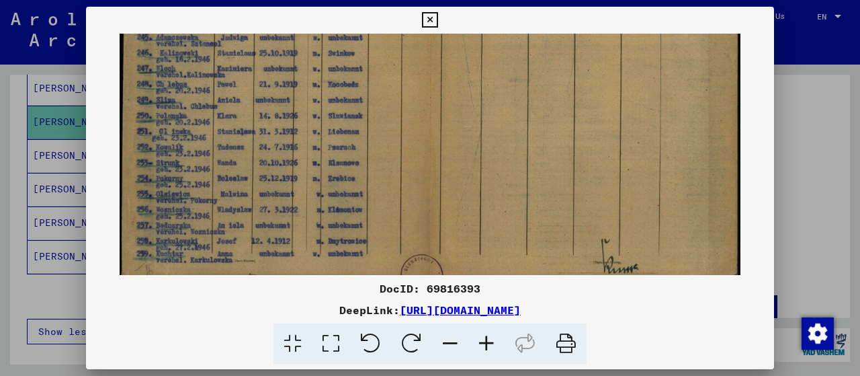
drag, startPoint x: 489, startPoint y: 216, endPoint x: 503, endPoint y: 172, distance: 46.3
click at [503, 172] on img at bounding box center [431, 87] width 622 height 443
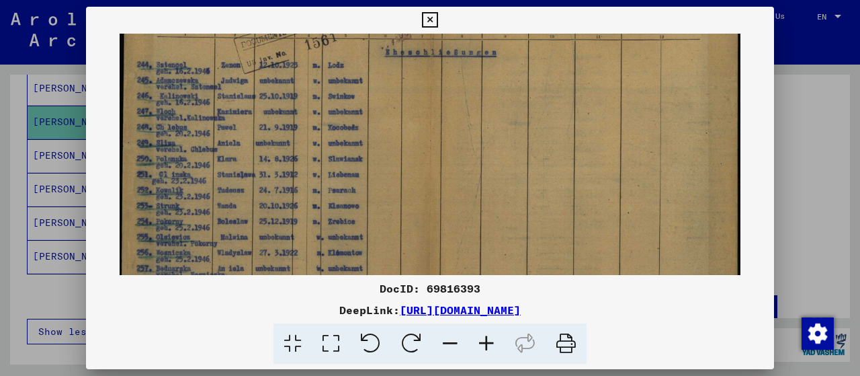
scroll to position [117, 0]
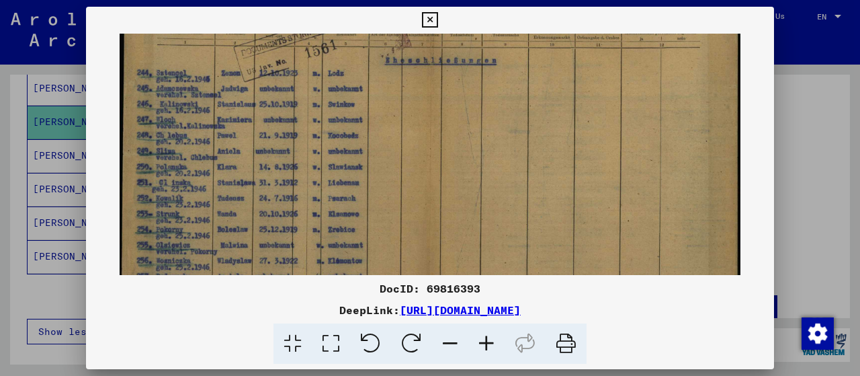
drag, startPoint x: 238, startPoint y: 147, endPoint x: 237, endPoint y: 195, distance: 47.7
click at [237, 195] on img at bounding box center [431, 138] width 622 height 443
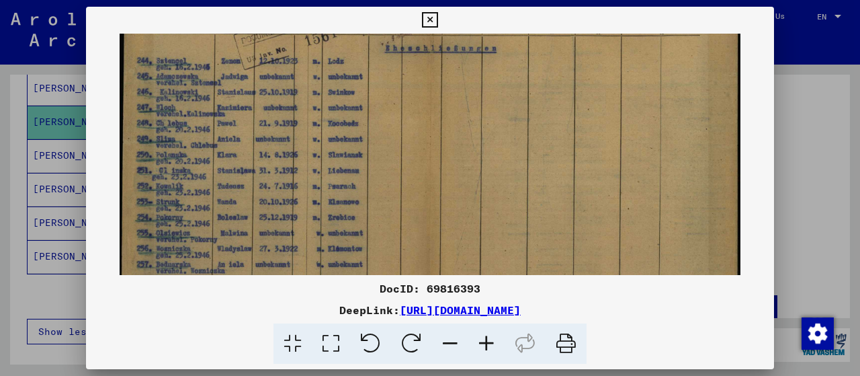
scroll to position [147, 0]
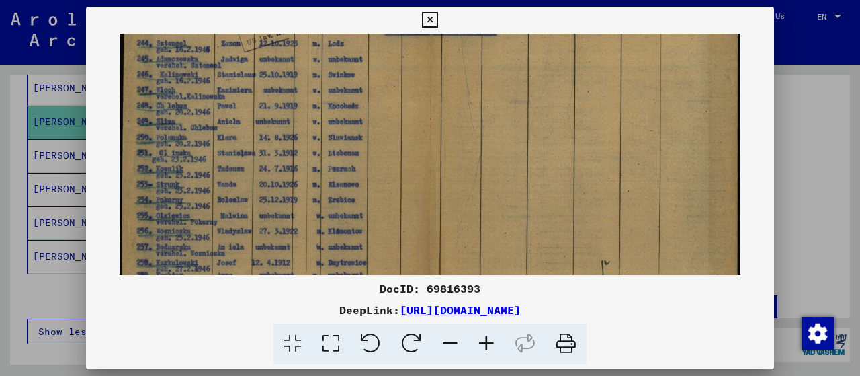
drag, startPoint x: 255, startPoint y: 211, endPoint x: 264, endPoint y: 182, distance: 30.2
click at [264, 182] on img at bounding box center [431, 108] width 622 height 443
click at [438, 24] on icon at bounding box center [429, 20] width 15 height 16
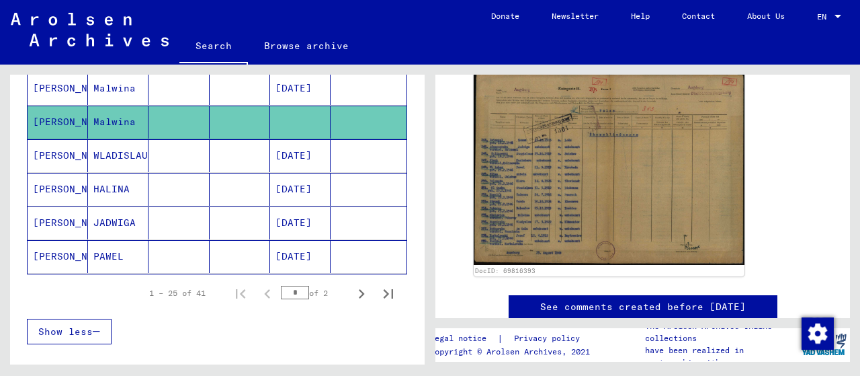
click at [112, 147] on mat-cell "WLADISLAUS" at bounding box center [118, 155] width 60 height 33
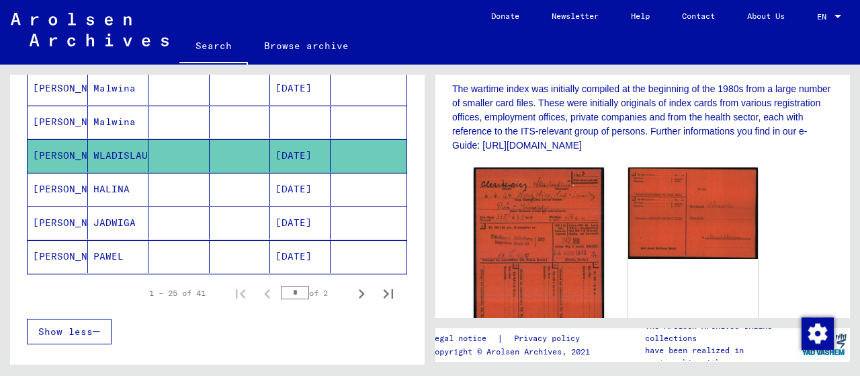
scroll to position [349, 0]
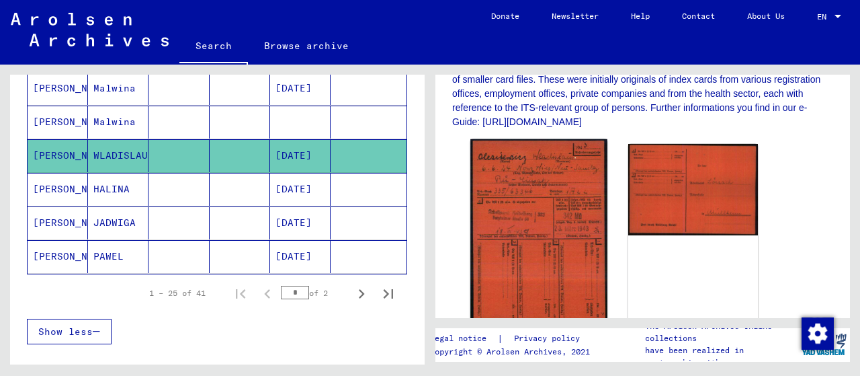
click at [537, 249] on img at bounding box center [538, 235] width 136 height 193
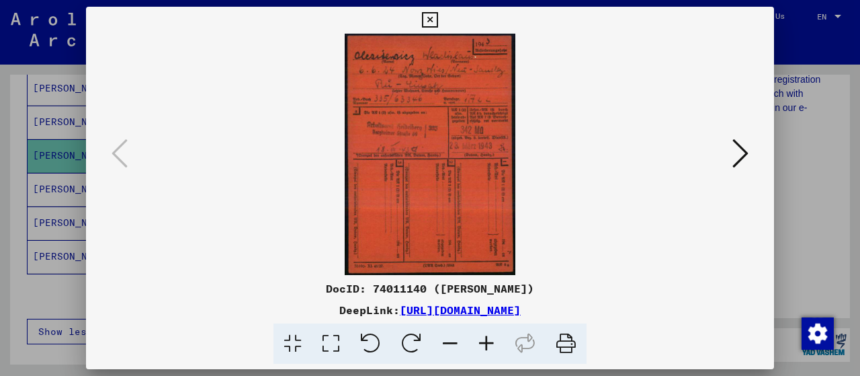
click at [732, 157] on button at bounding box center [741, 154] width 24 height 38
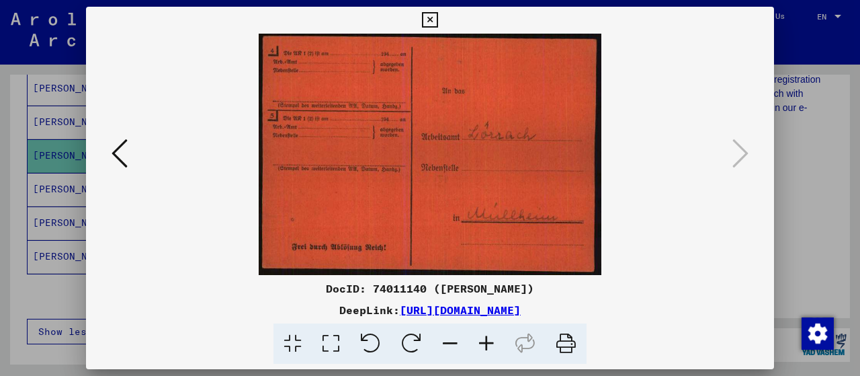
click at [438, 19] on icon at bounding box center [429, 20] width 15 height 16
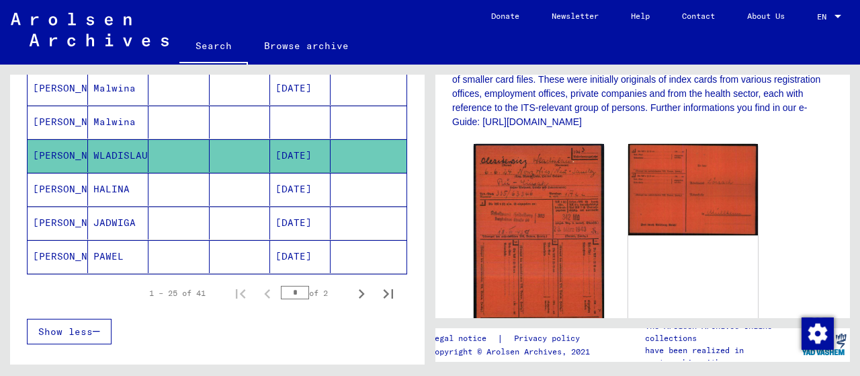
click at [126, 185] on mat-cell "HALINA" at bounding box center [118, 189] width 60 height 33
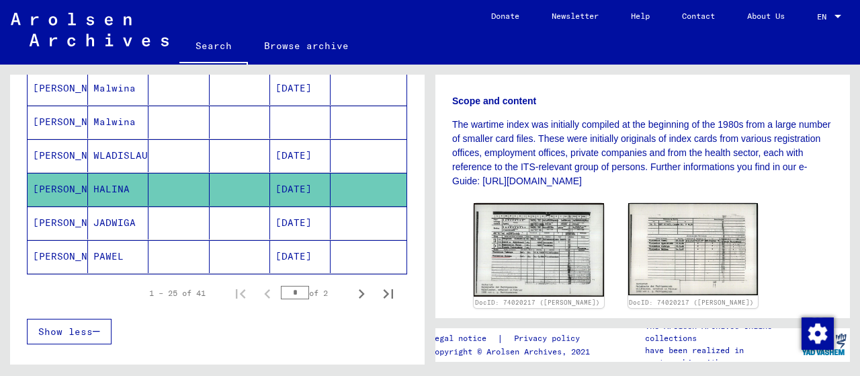
scroll to position [349, 0]
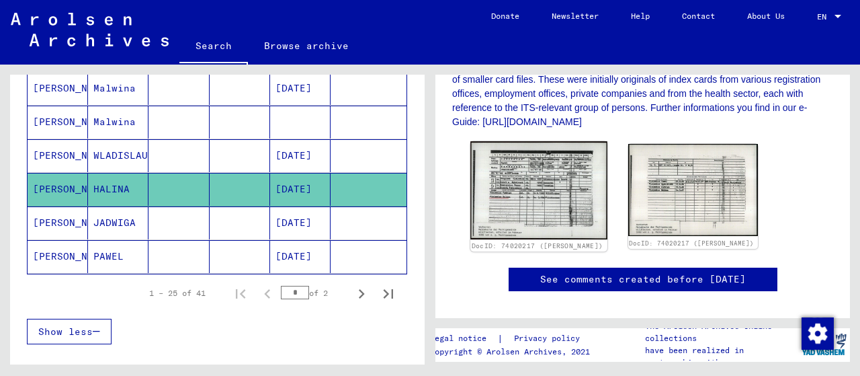
click at [526, 174] on img at bounding box center [538, 190] width 136 height 98
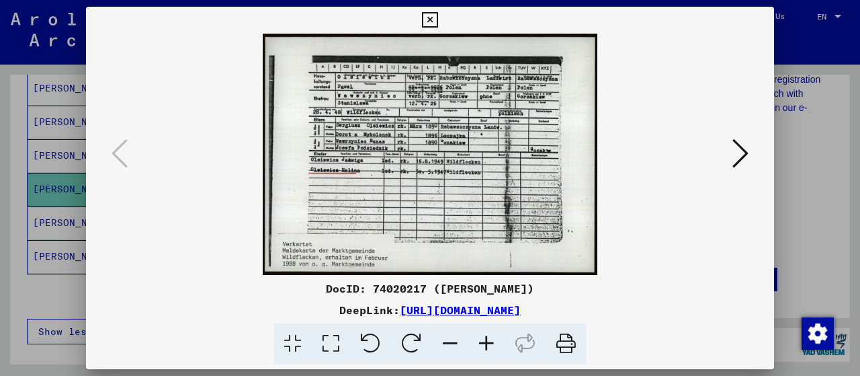
click at [483, 342] on icon at bounding box center [486, 343] width 36 height 41
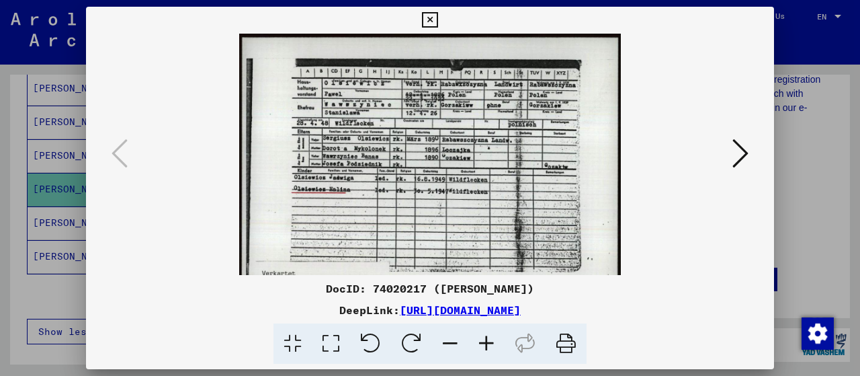
click at [485, 341] on icon at bounding box center [486, 343] width 36 height 41
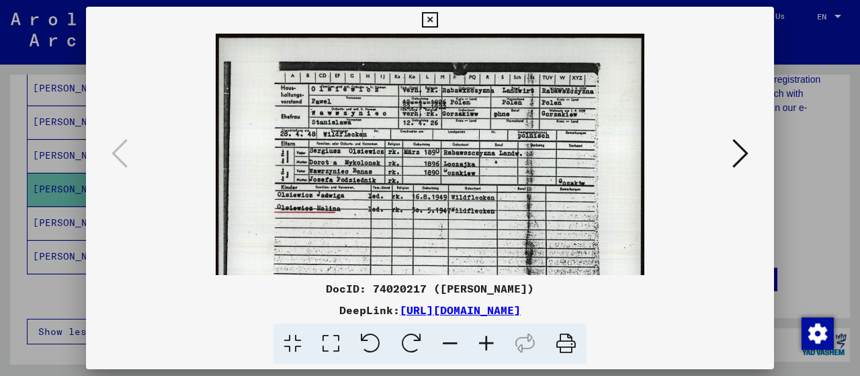
click at [487, 339] on icon at bounding box center [486, 343] width 36 height 41
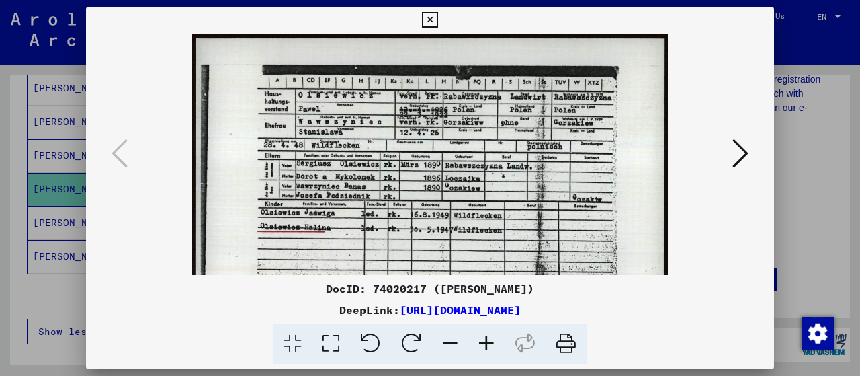
click at [735, 164] on icon at bounding box center [741, 153] width 16 height 32
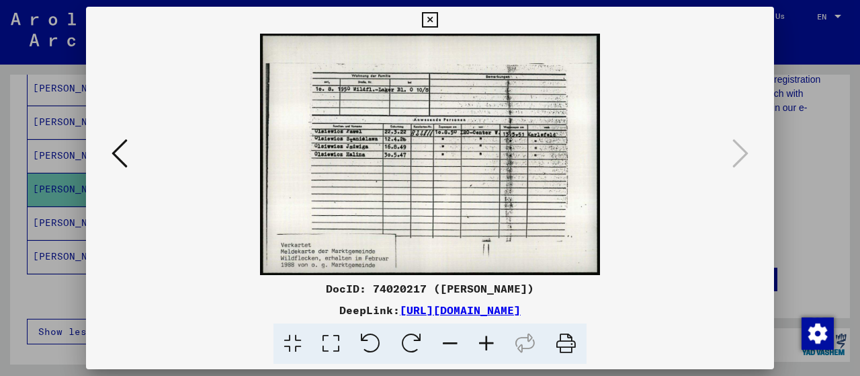
click at [489, 346] on icon at bounding box center [486, 343] width 36 height 41
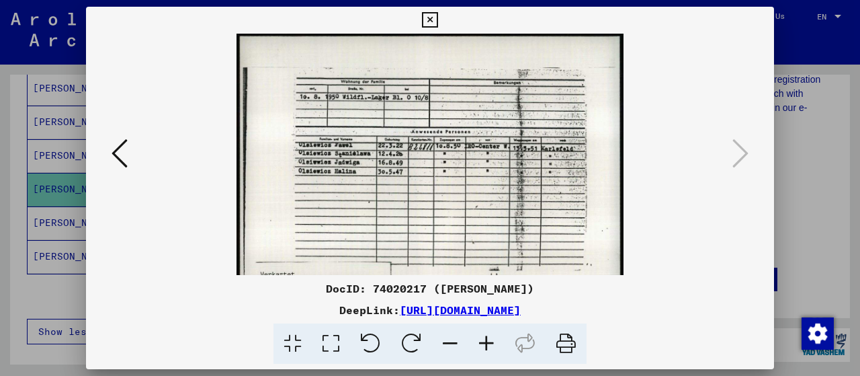
click at [489, 346] on icon at bounding box center [486, 343] width 36 height 41
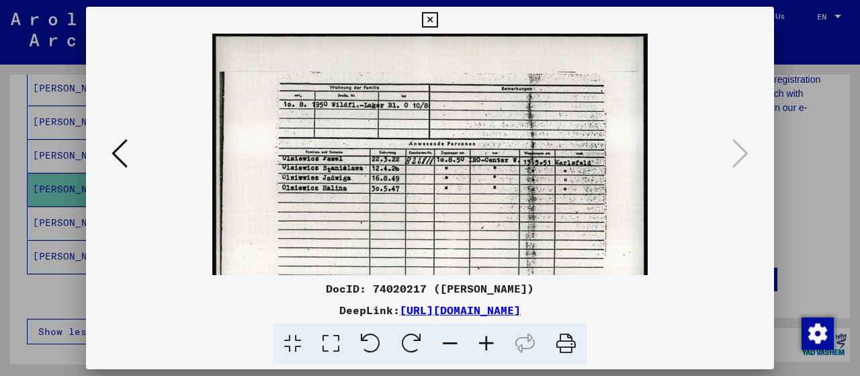
click at [489, 346] on icon at bounding box center [486, 343] width 36 height 41
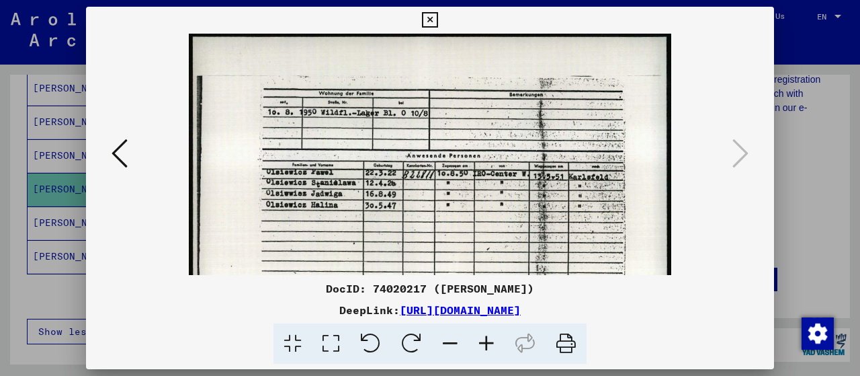
click at [489, 346] on icon at bounding box center [486, 343] width 36 height 41
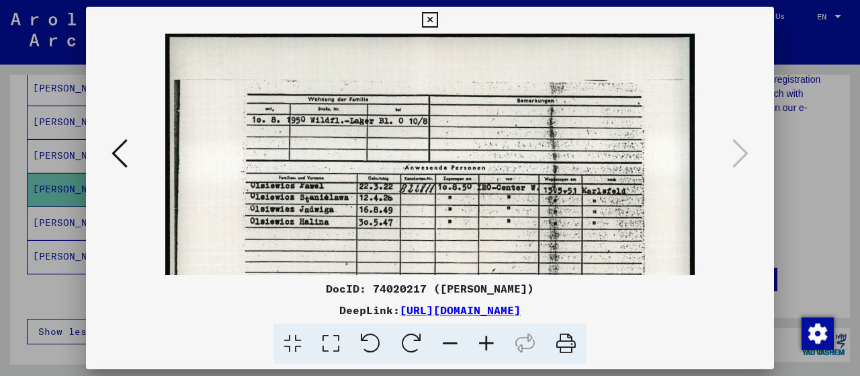
click at [438, 19] on icon at bounding box center [429, 20] width 15 height 16
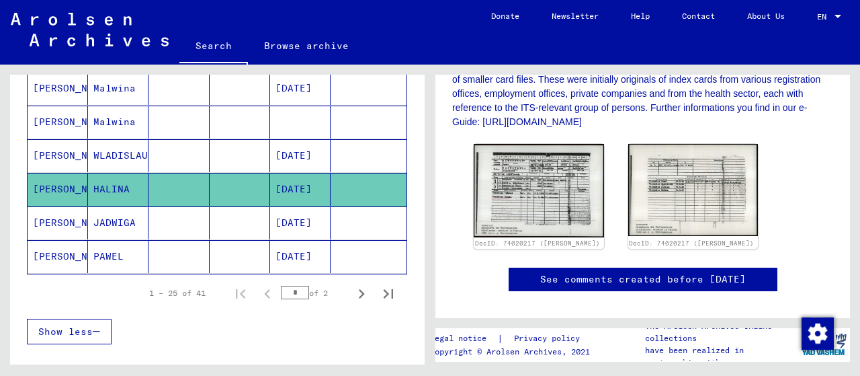
click at [124, 220] on mat-cell "JADWIGA" at bounding box center [118, 222] width 60 height 33
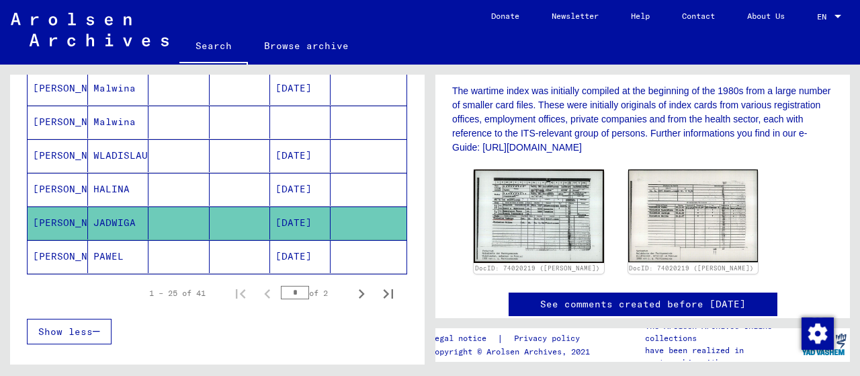
scroll to position [349, 0]
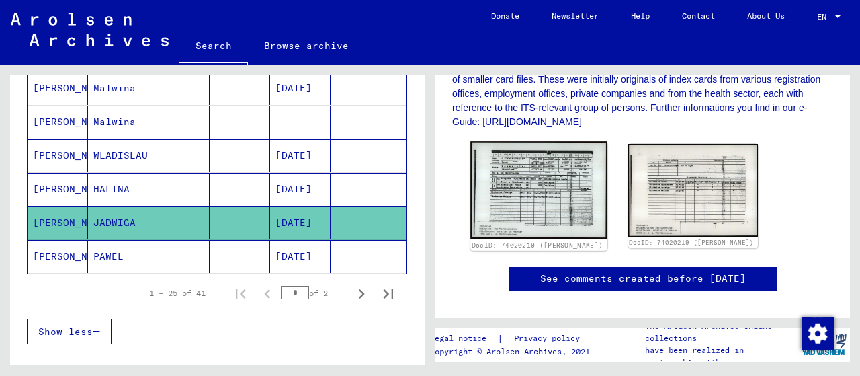
click at [511, 215] on img at bounding box center [538, 189] width 136 height 97
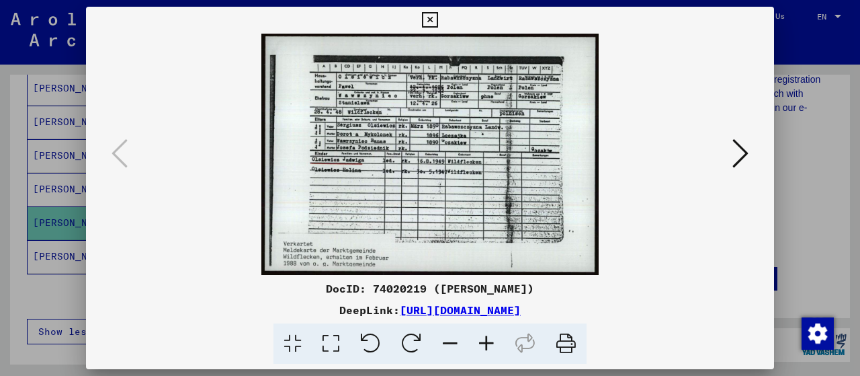
click at [438, 24] on icon at bounding box center [429, 20] width 15 height 16
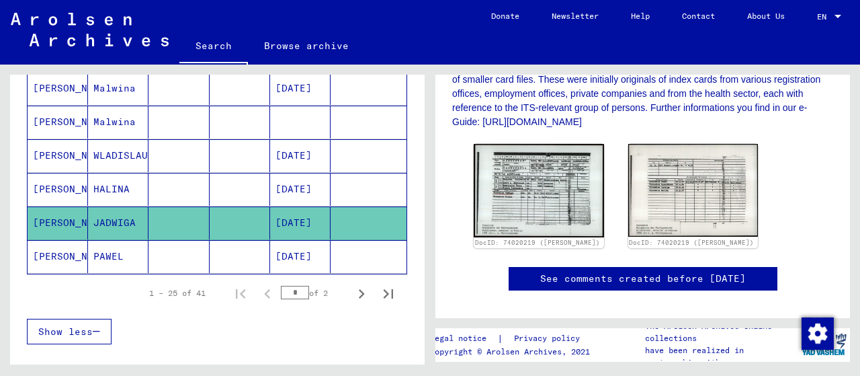
click at [100, 250] on mat-cell "PAWEL" at bounding box center [118, 256] width 60 height 33
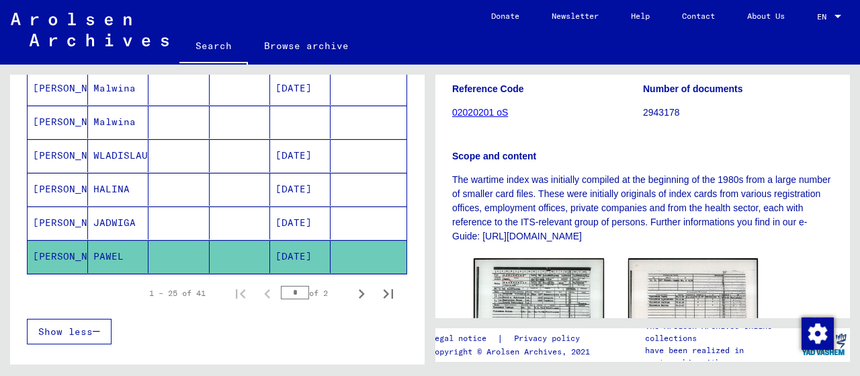
scroll to position [349, 0]
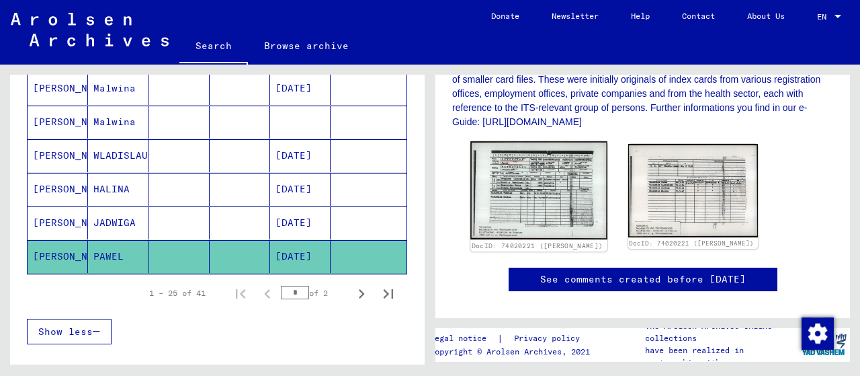
click at [507, 189] on img at bounding box center [538, 190] width 136 height 98
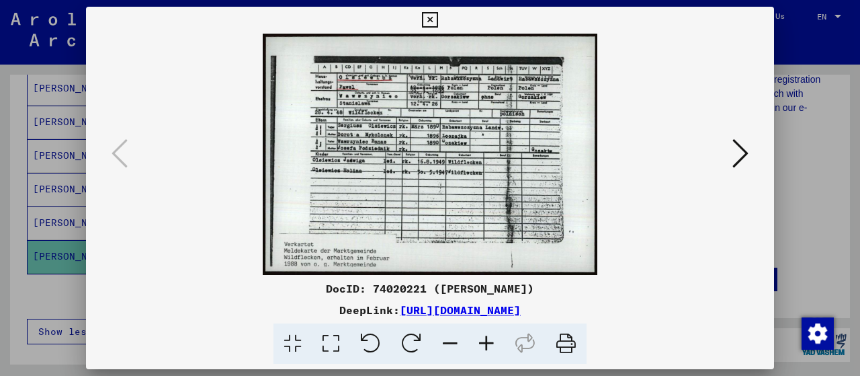
click at [438, 22] on icon at bounding box center [429, 20] width 15 height 16
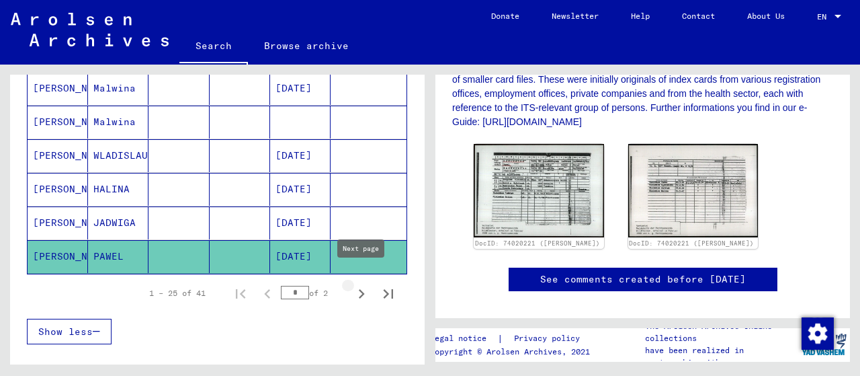
click at [364, 284] on icon "Next page" at bounding box center [361, 293] width 19 height 19
type input "*"
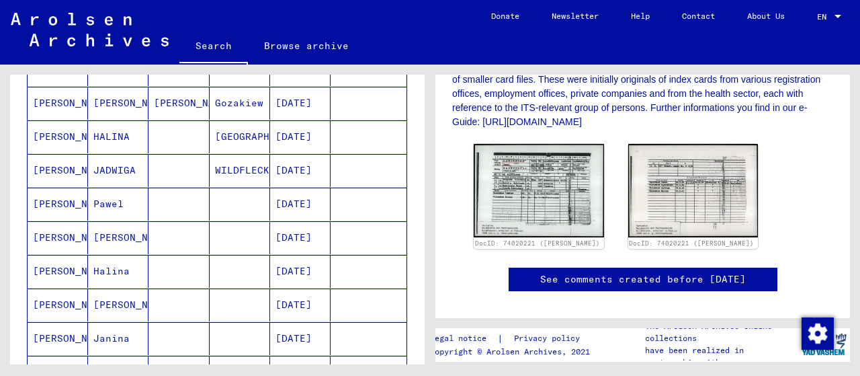
scroll to position [43, 0]
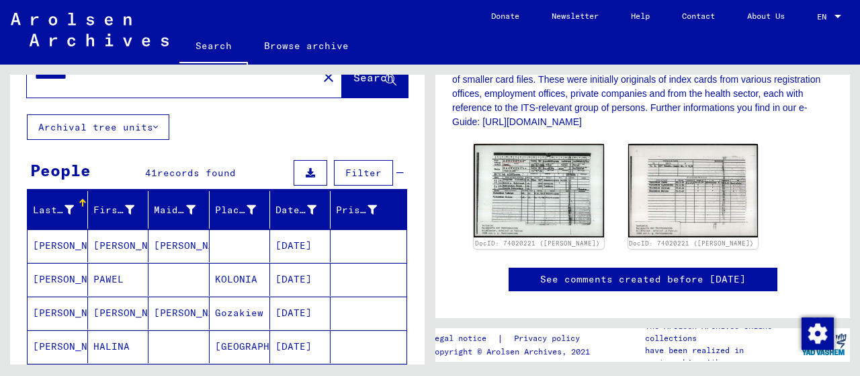
click at [114, 241] on mat-cell "STANISLAWA" at bounding box center [118, 245] width 60 height 33
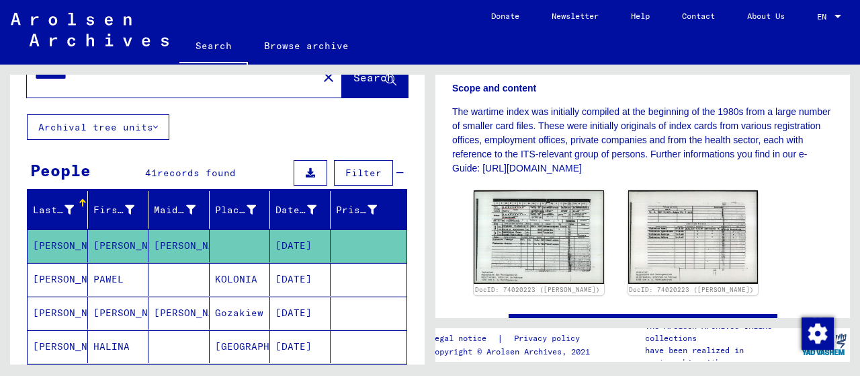
scroll to position [349, 0]
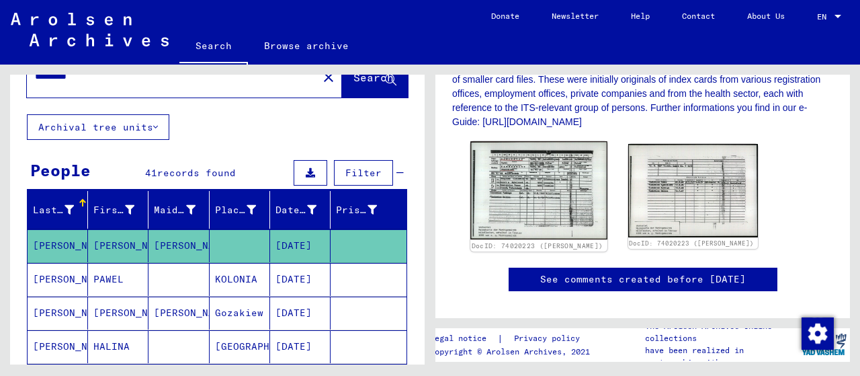
click at [538, 165] on img at bounding box center [538, 190] width 136 height 98
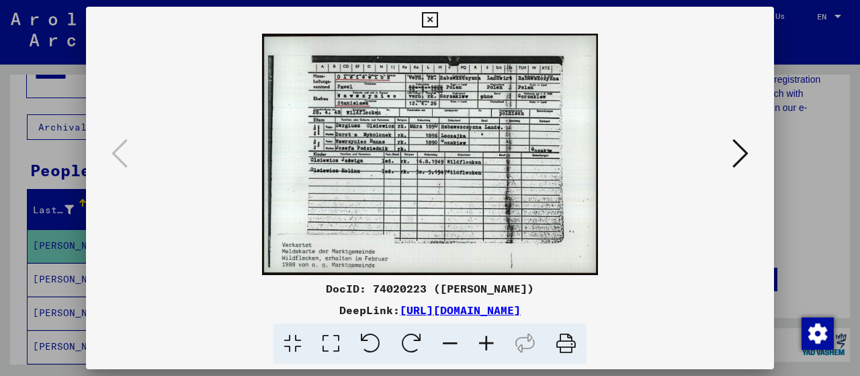
click at [438, 13] on icon at bounding box center [429, 20] width 15 height 16
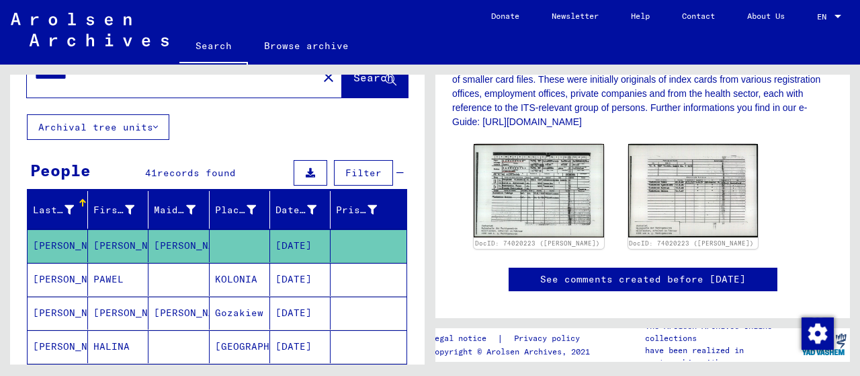
click at [128, 276] on mat-cell "PAWEL" at bounding box center [118, 279] width 60 height 33
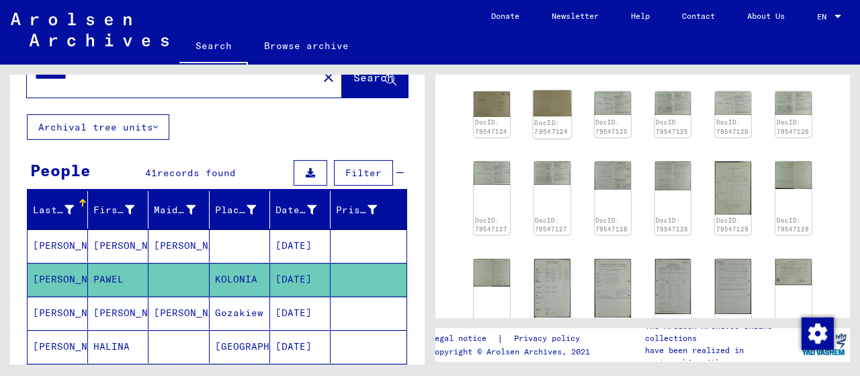
scroll to position [280, 0]
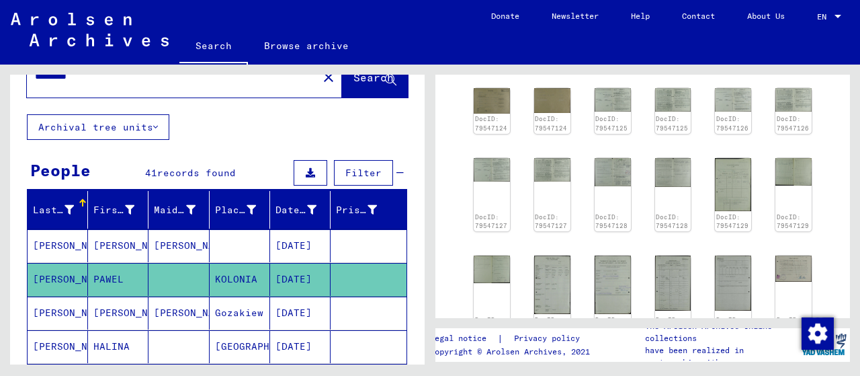
click at [152, 309] on mat-cell "BANAS" at bounding box center [179, 312] width 60 height 33
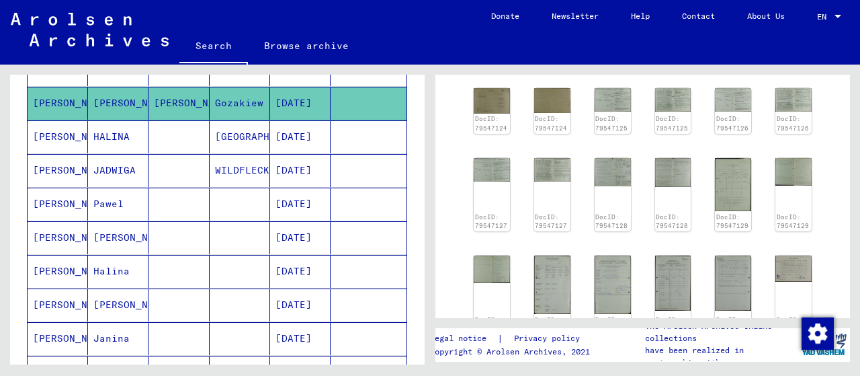
scroll to position [253, 0]
click at [116, 105] on mat-cell "STANISLAWA" at bounding box center [118, 103] width 60 height 33
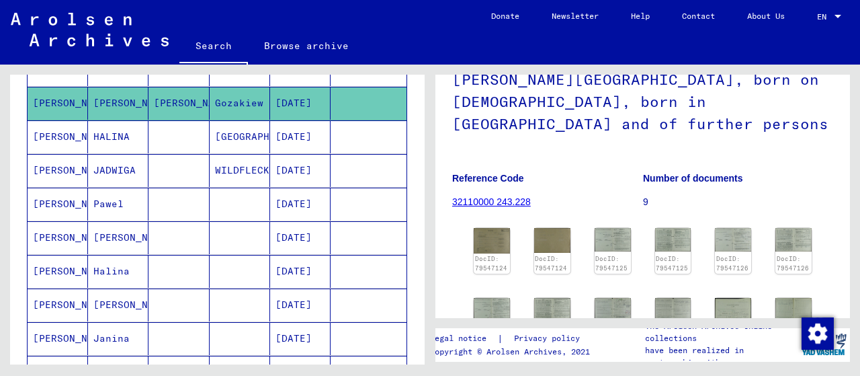
scroll to position [70, 0]
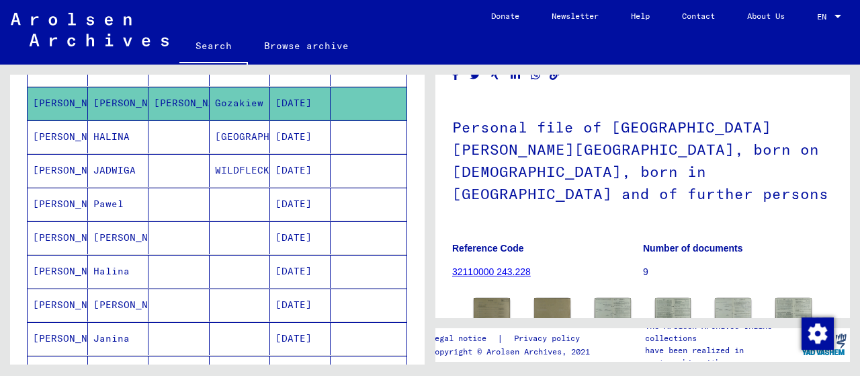
click at [133, 133] on mat-cell "HALINA" at bounding box center [118, 136] width 60 height 33
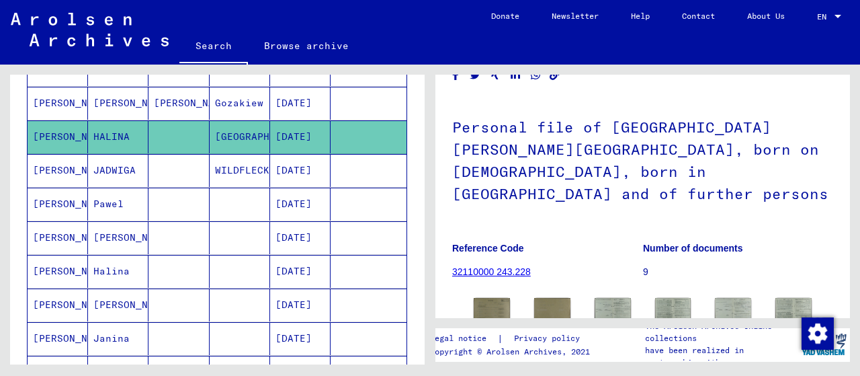
click at [86, 160] on mat-cell "OLSIEWICZ" at bounding box center [58, 170] width 60 height 33
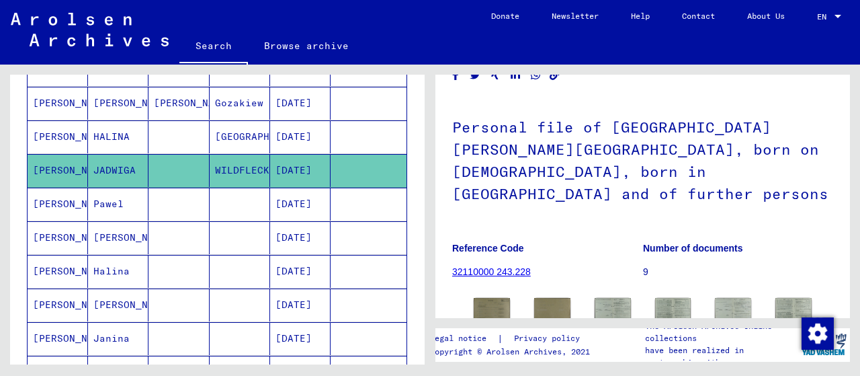
click at [91, 200] on mat-cell "Pawel" at bounding box center [118, 204] width 60 height 33
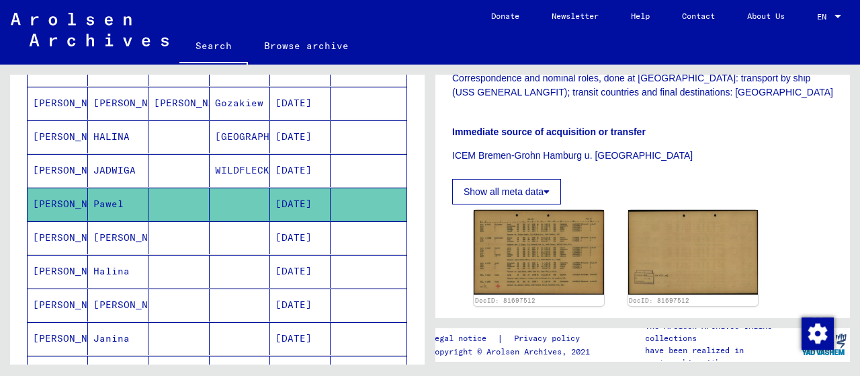
scroll to position [349, 0]
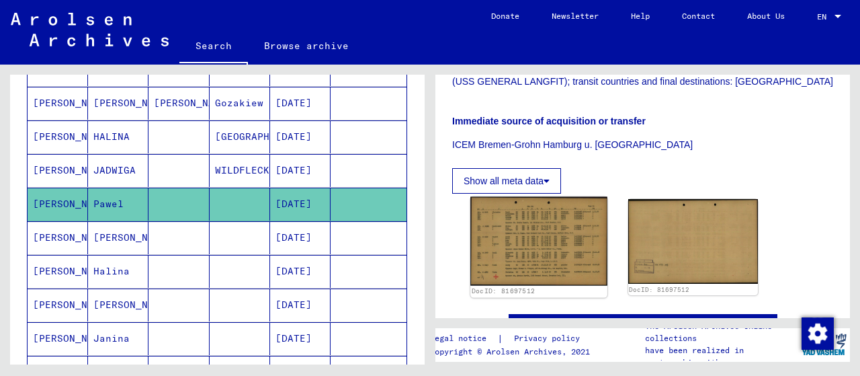
click at [526, 197] on img at bounding box center [538, 241] width 136 height 89
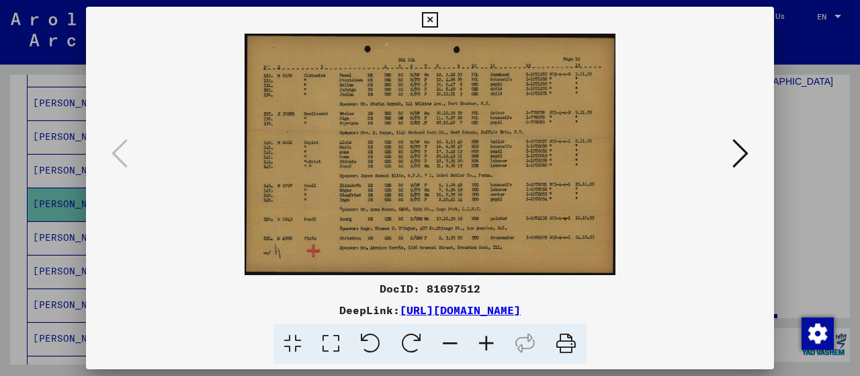
click at [483, 341] on icon at bounding box center [486, 343] width 36 height 41
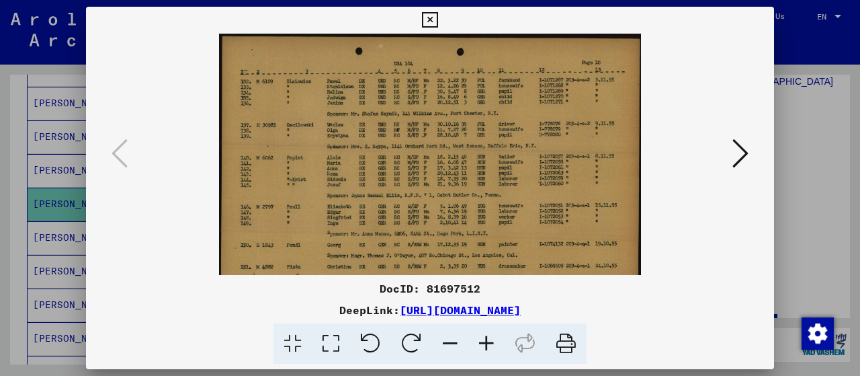
click at [483, 341] on icon at bounding box center [486, 343] width 36 height 41
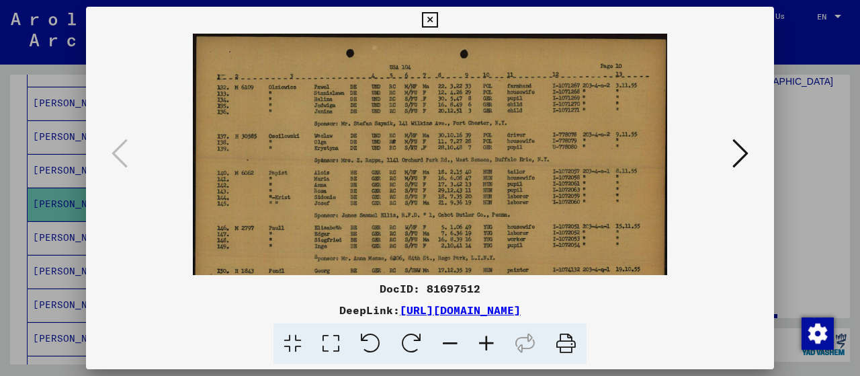
click at [483, 341] on icon at bounding box center [486, 343] width 36 height 41
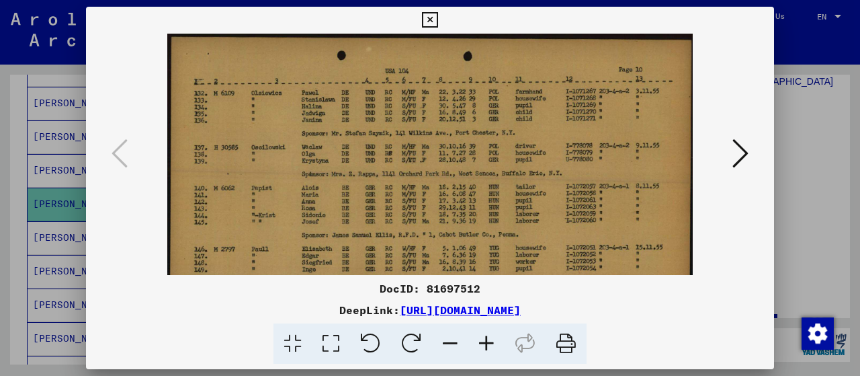
click at [483, 341] on icon at bounding box center [486, 343] width 36 height 41
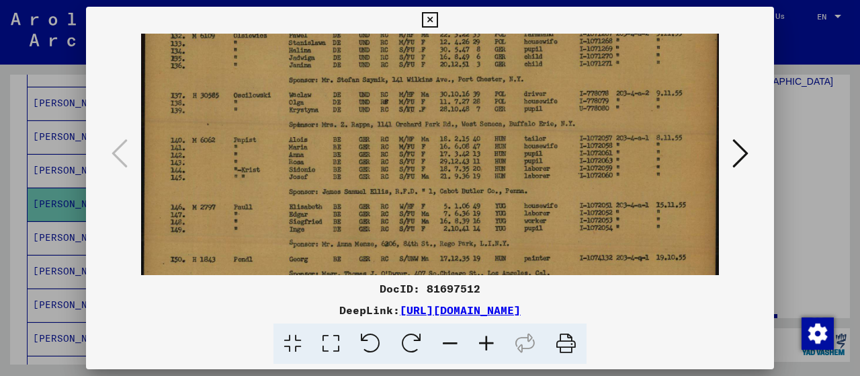
scroll to position [0, 0]
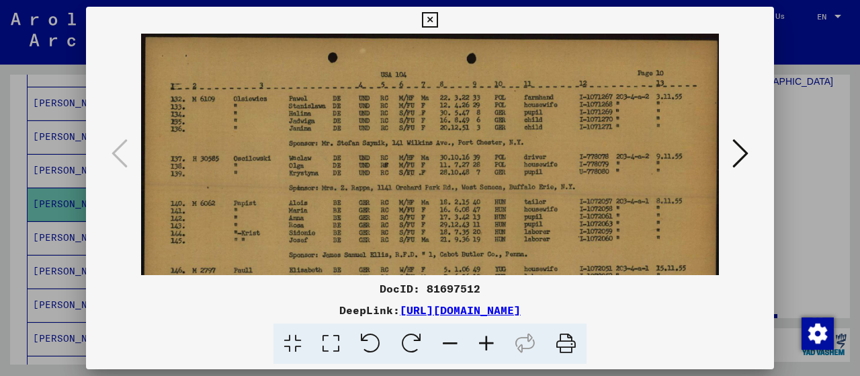
drag, startPoint x: 521, startPoint y: 187, endPoint x: 497, endPoint y: 286, distance: 101.7
click at [497, 286] on div "DocID: 81697512 DeepLink: https://collections.arolsen-archives.org/en/document/…" at bounding box center [430, 186] width 688 height 358
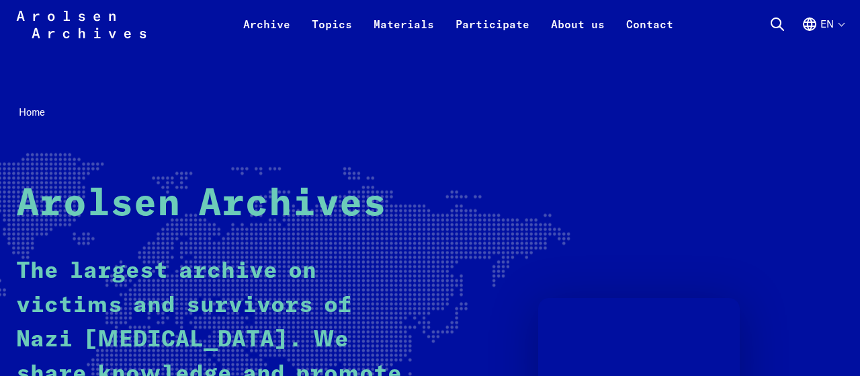
scroll to position [210, 0]
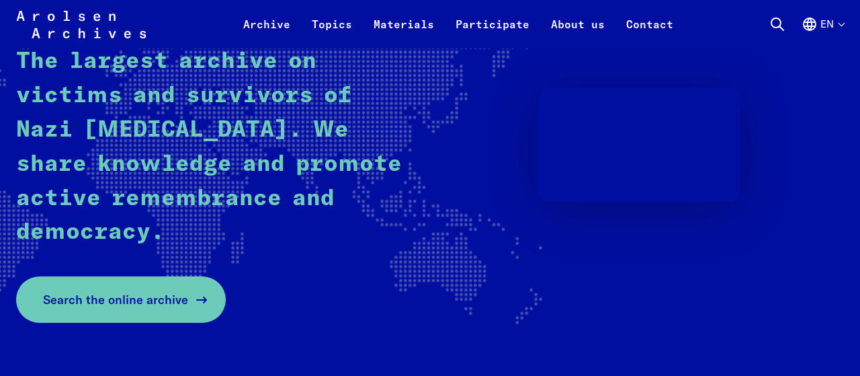
click at [120, 299] on span "Search the online archive" at bounding box center [115, 299] width 145 height 18
